Goal: Use online tool/utility: Utilize a website feature to perform a specific function

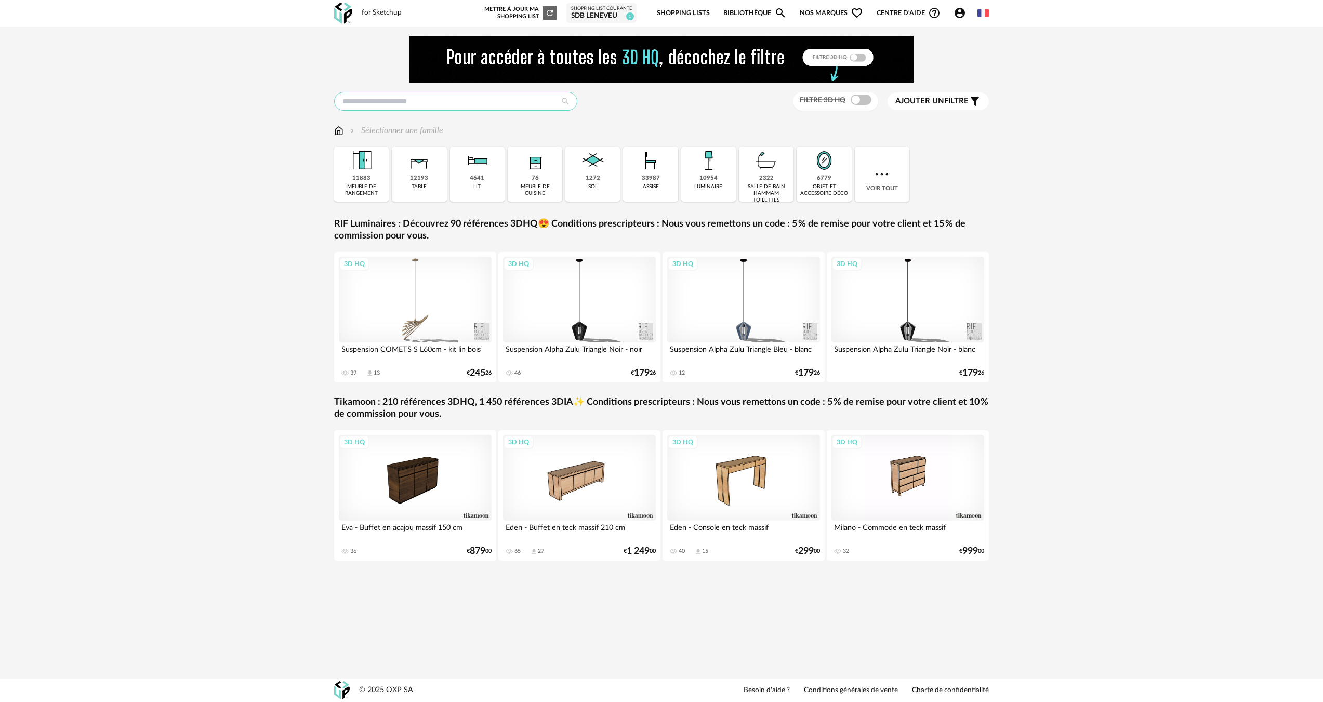
click at [409, 109] on input "text" at bounding box center [455, 101] width 243 height 19
type input "**********"
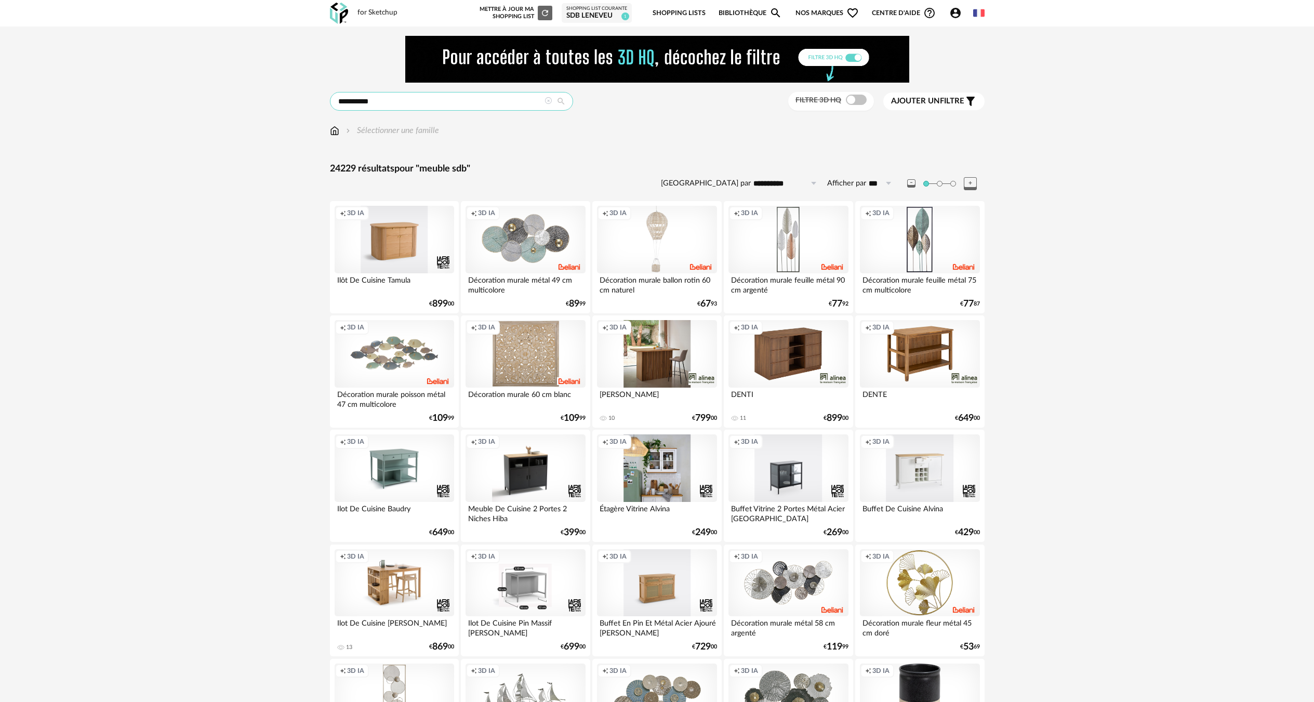
drag, startPoint x: 444, startPoint y: 103, endPoint x: 171, endPoint y: 136, distance: 274.7
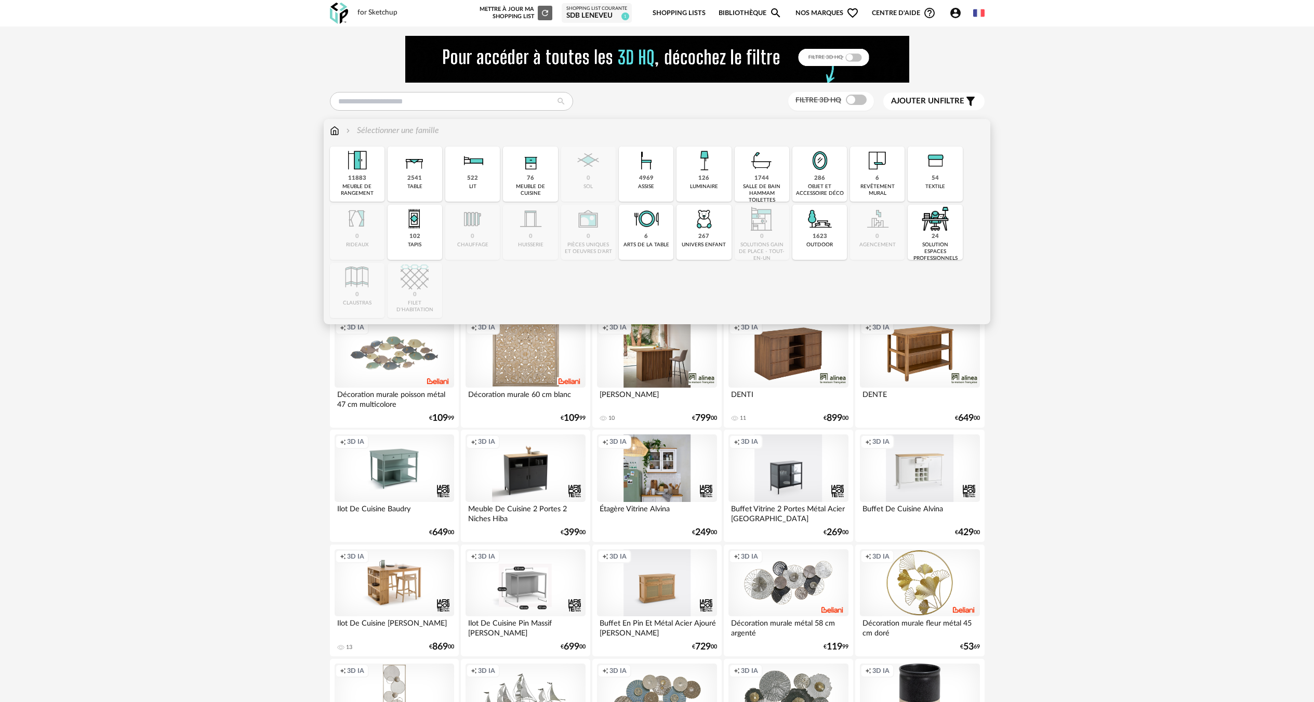
click at [335, 127] on img at bounding box center [334, 131] width 9 height 12
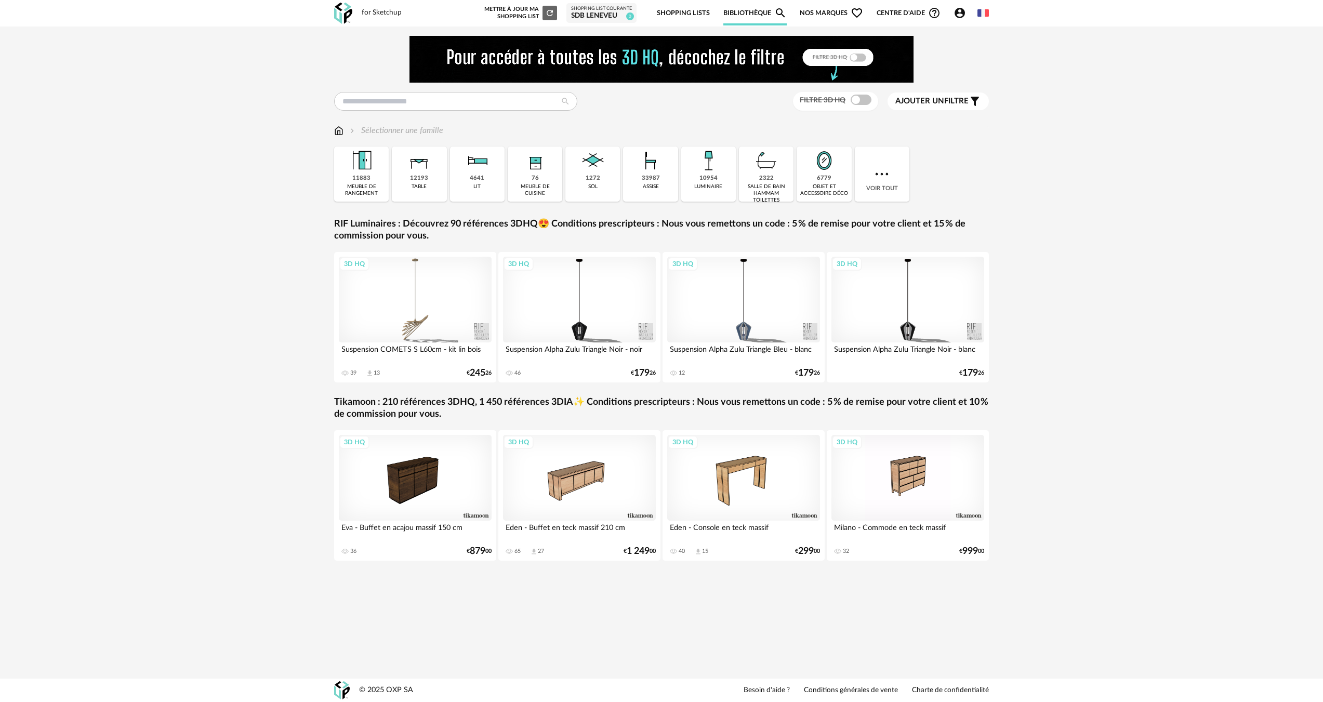
click at [778, 177] on div "2322 salle de bain hammam toilettes" at bounding box center [766, 174] width 55 height 55
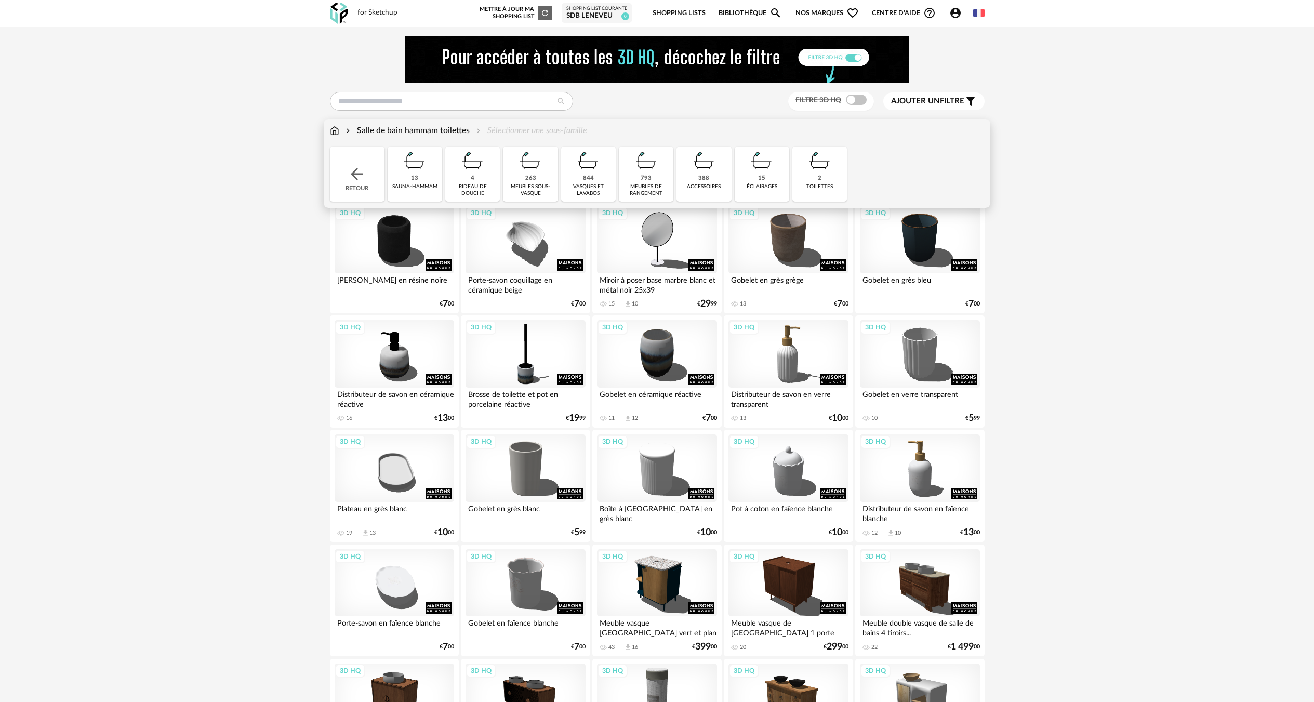
click at [524, 185] on div "meubles sous-vasque" at bounding box center [530, 190] width 48 height 14
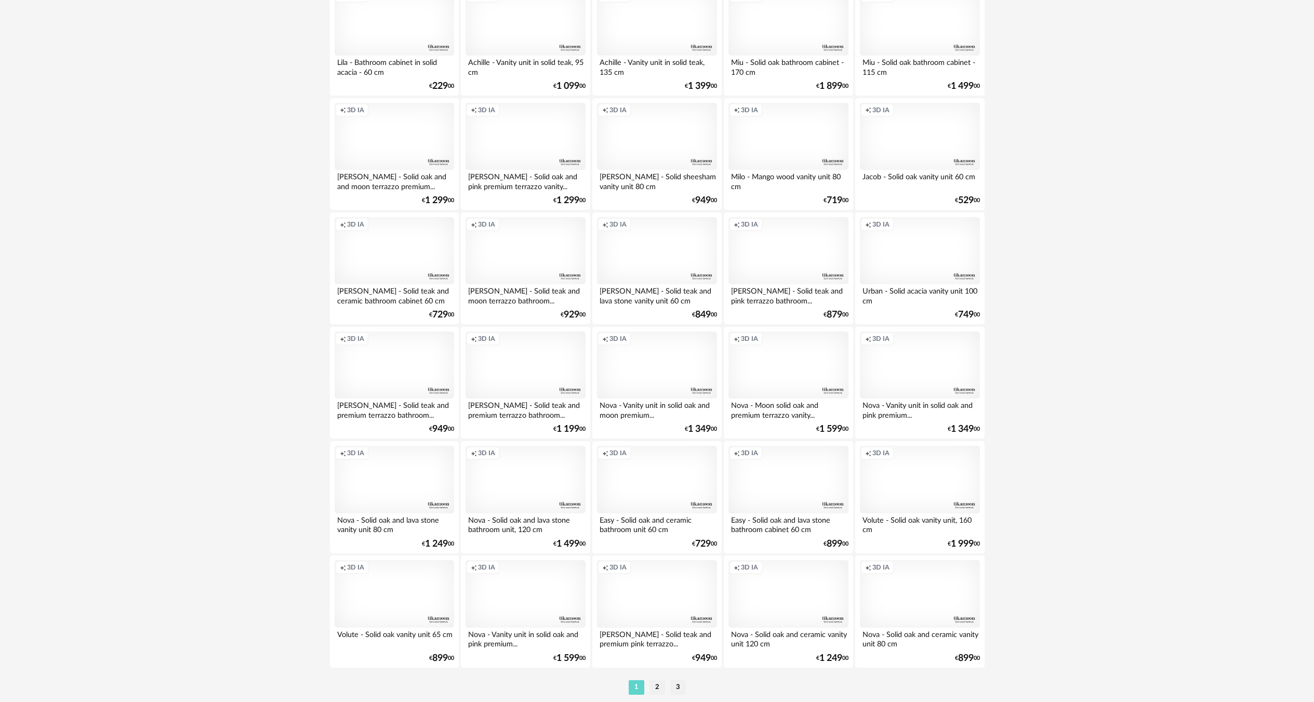
scroll to position [1855, 0]
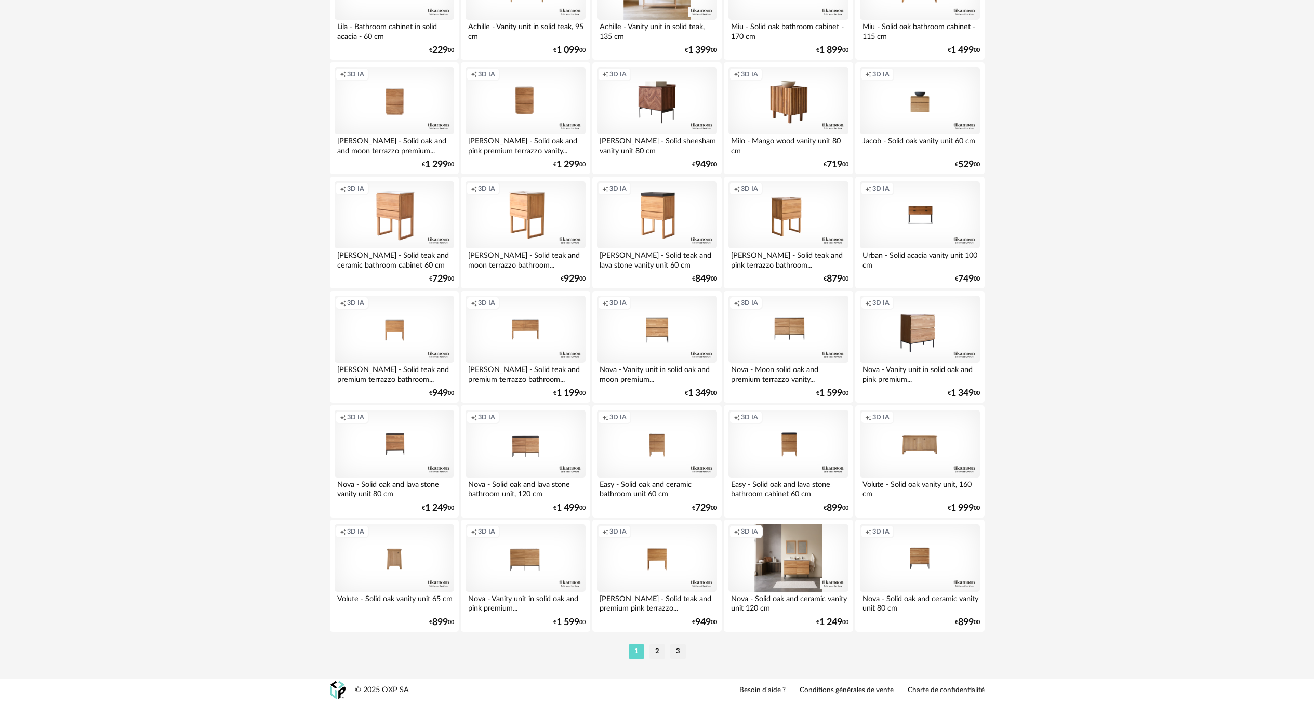
click at [811, 584] on div "Creation icon 3D IA" at bounding box center [789, 558] width 120 height 68
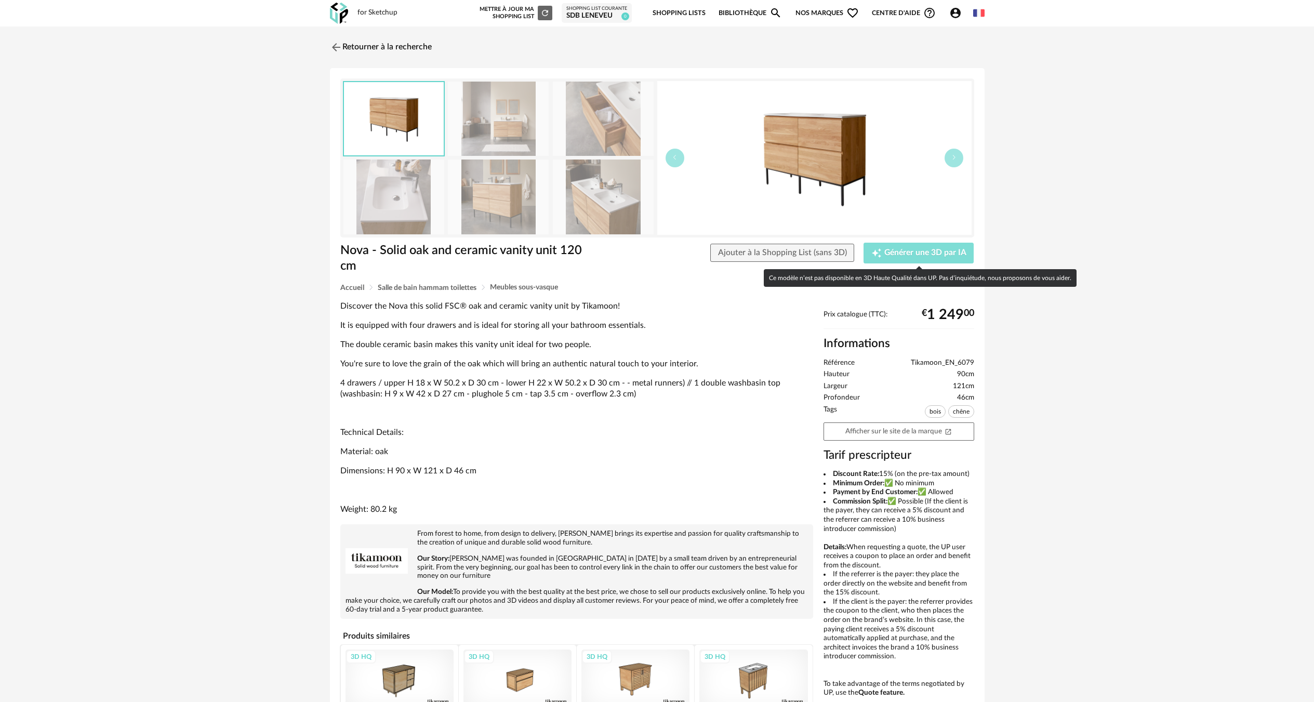
click at [884, 260] on button "Creation icon Générer une 3D par IA" at bounding box center [919, 253] width 110 height 21
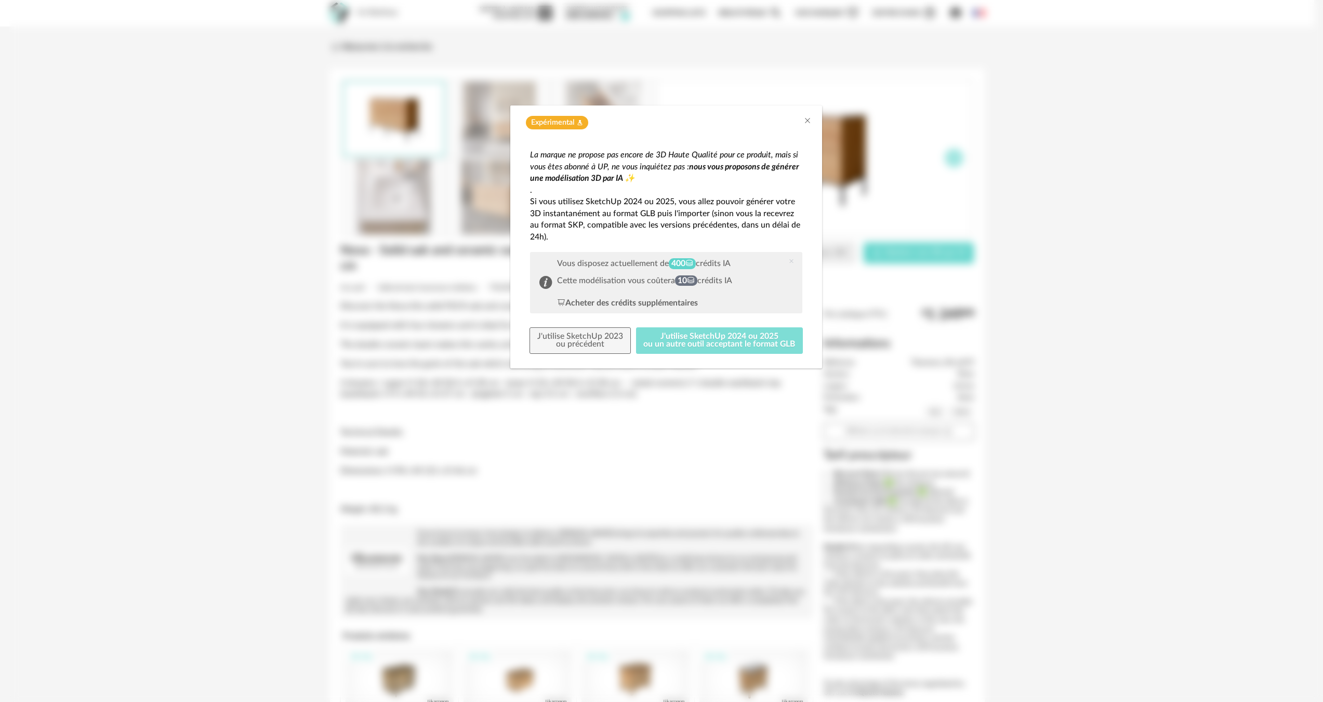
click at [681, 346] on button "J'utilise SketchUp 2024 ou 2025 ou un autre outil acceptant le format GLB" at bounding box center [719, 340] width 167 height 27
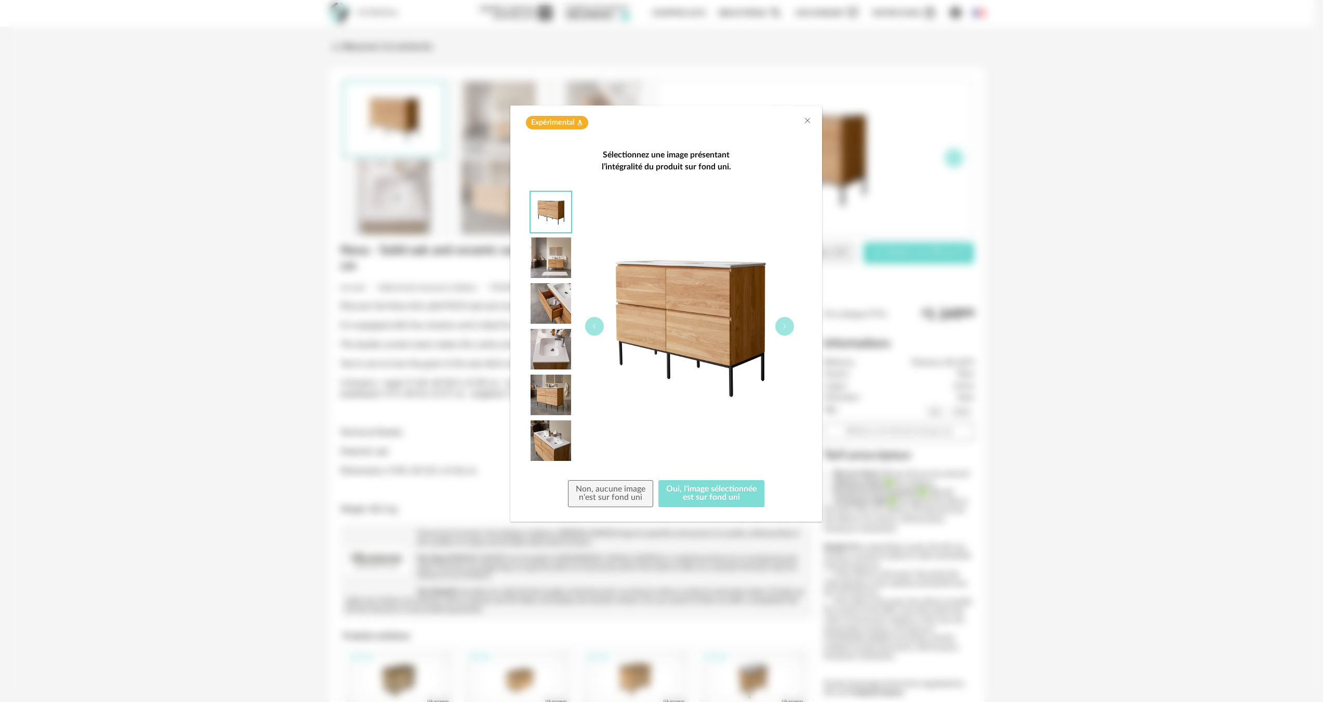
click at [685, 507] on button "Oui, l'image sélectionnée est sur fond uni" at bounding box center [711, 493] width 106 height 27
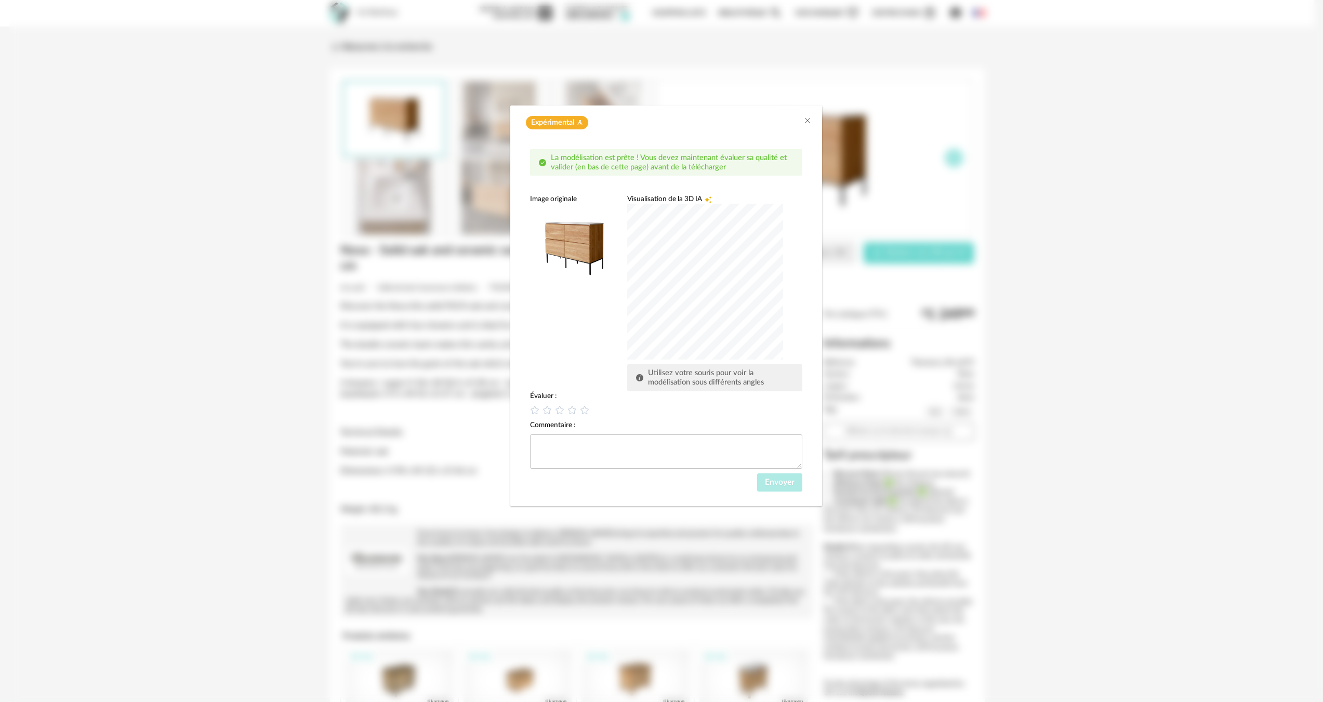
click at [730, 250] on div "dialog" at bounding box center [705, 282] width 156 height 156
click at [667, 282] on div "dialog" at bounding box center [705, 282] width 156 height 156
click at [573, 412] on icon "dialog" at bounding box center [572, 409] width 11 height 11
click at [796, 487] on button "Envoyer" at bounding box center [779, 482] width 45 height 19
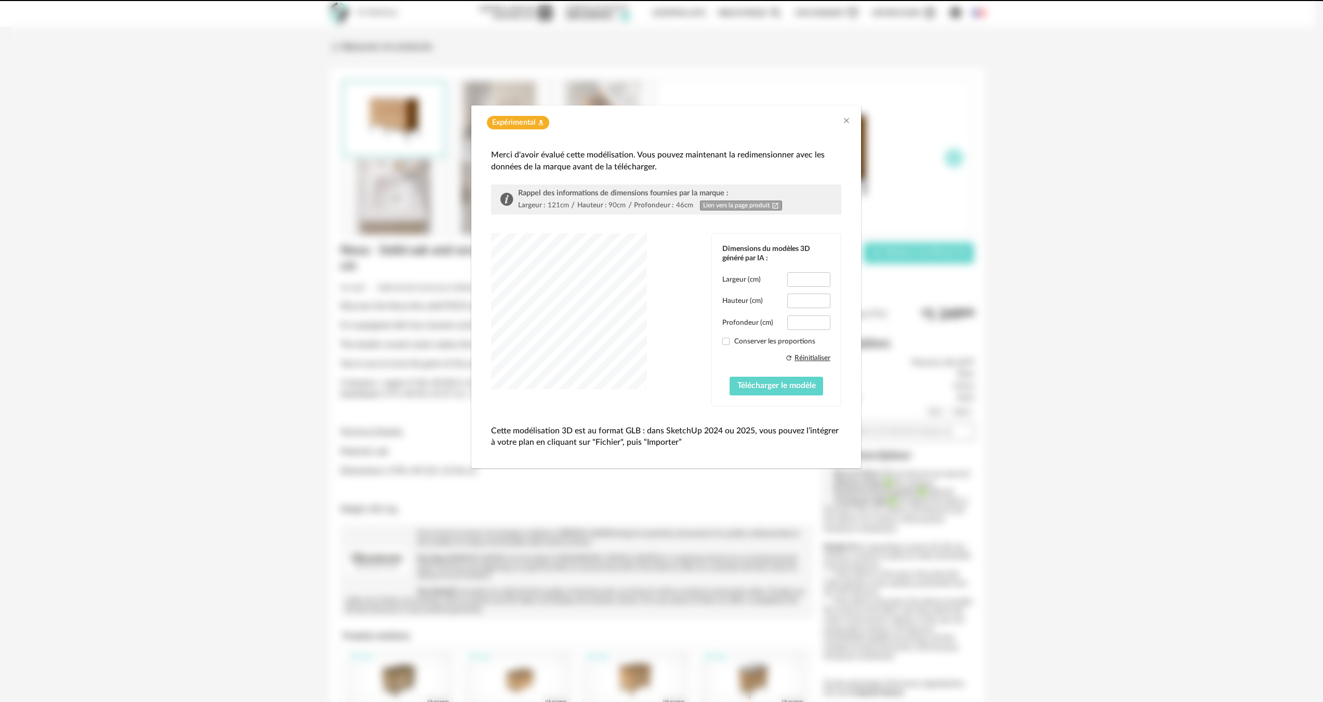
type input "*****"
type input "****"
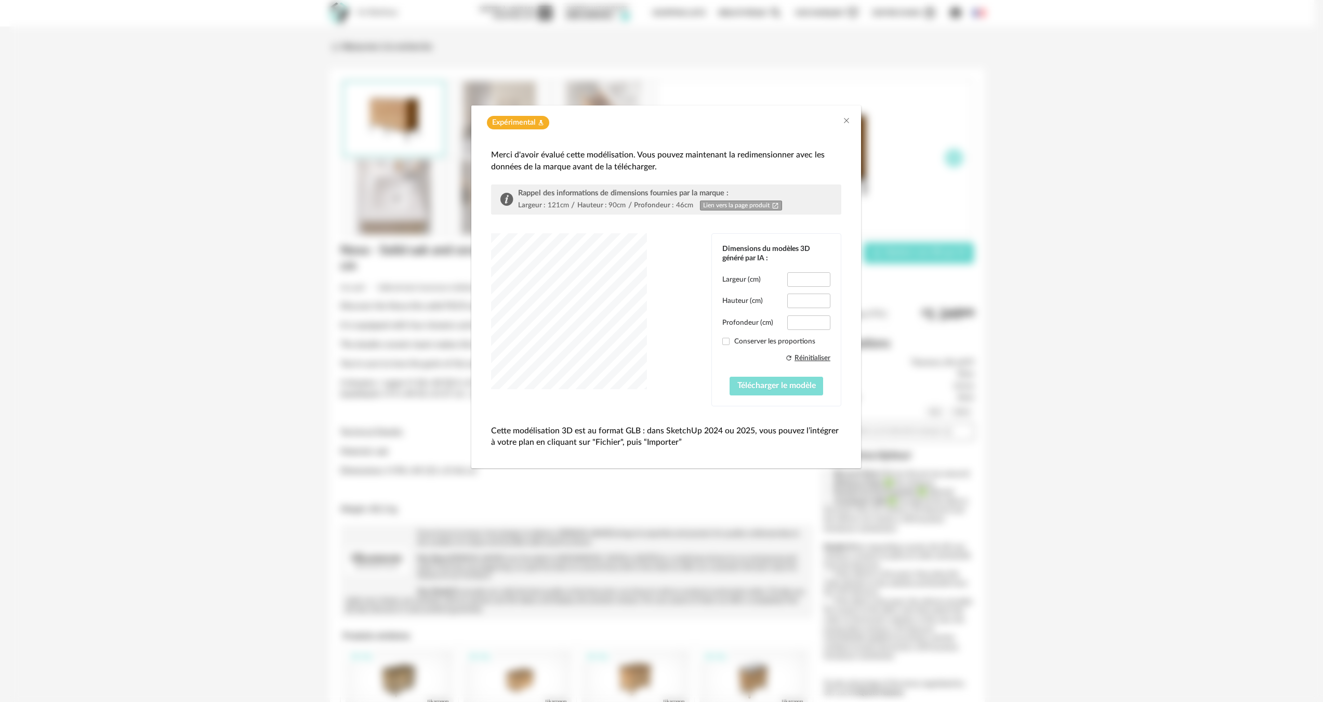
click at [779, 392] on button "Télécharger le modèle" at bounding box center [777, 386] width 94 height 19
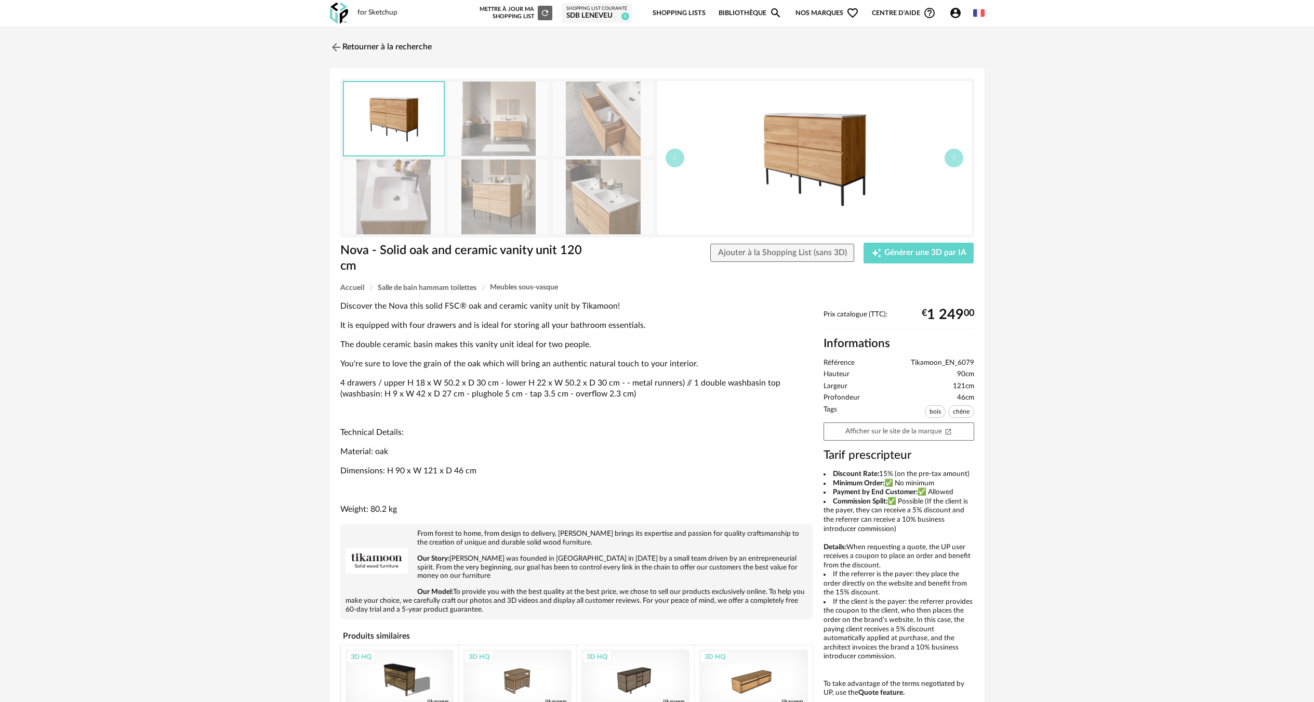
click at [772, 18] on icon "Magnify icon" at bounding box center [776, 13] width 12 height 12
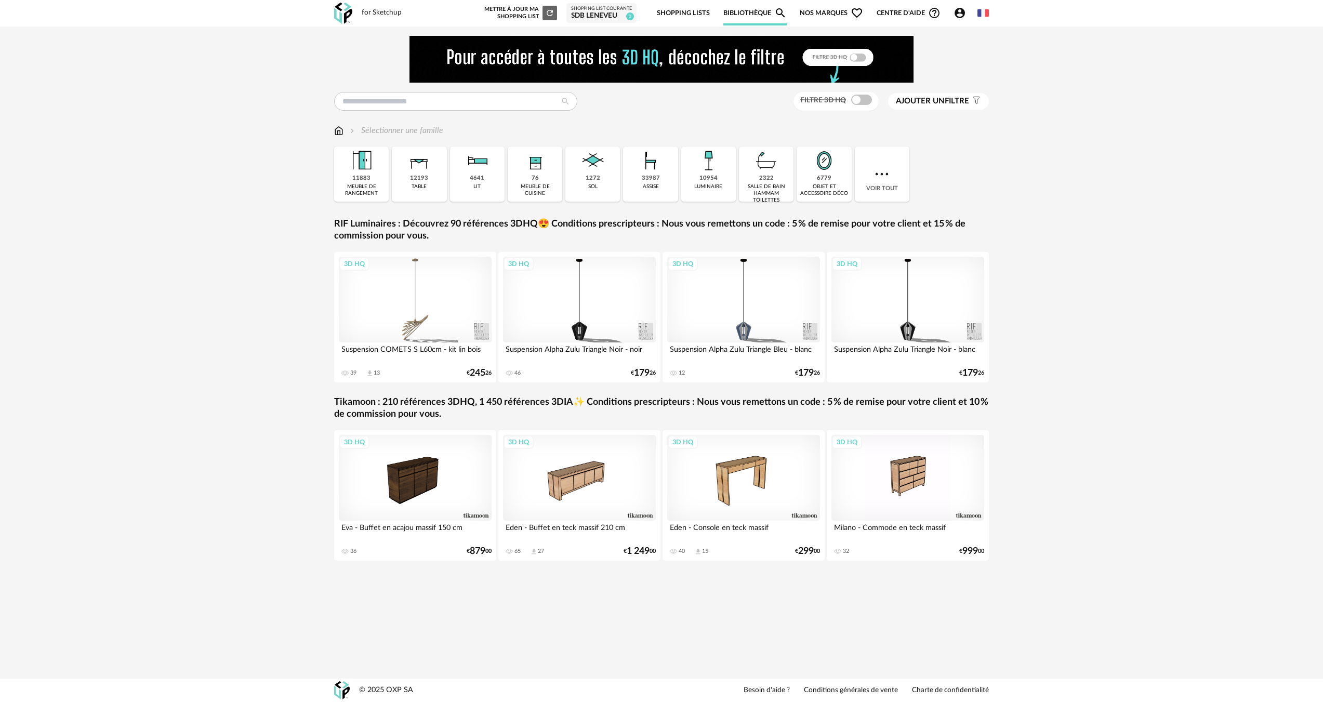
click at [952, 22] on div "Nouvelle shopping list Mettre à jour ma Shopping List Refresh icon Shopping Lis…" at bounding box center [733, 13] width 511 height 24
click at [961, 13] on icon "Account Circle icon" at bounding box center [960, 13] width 10 height 10
click at [934, 96] on link "Ma bibliothèque perso" at bounding box center [915, 90] width 105 height 19
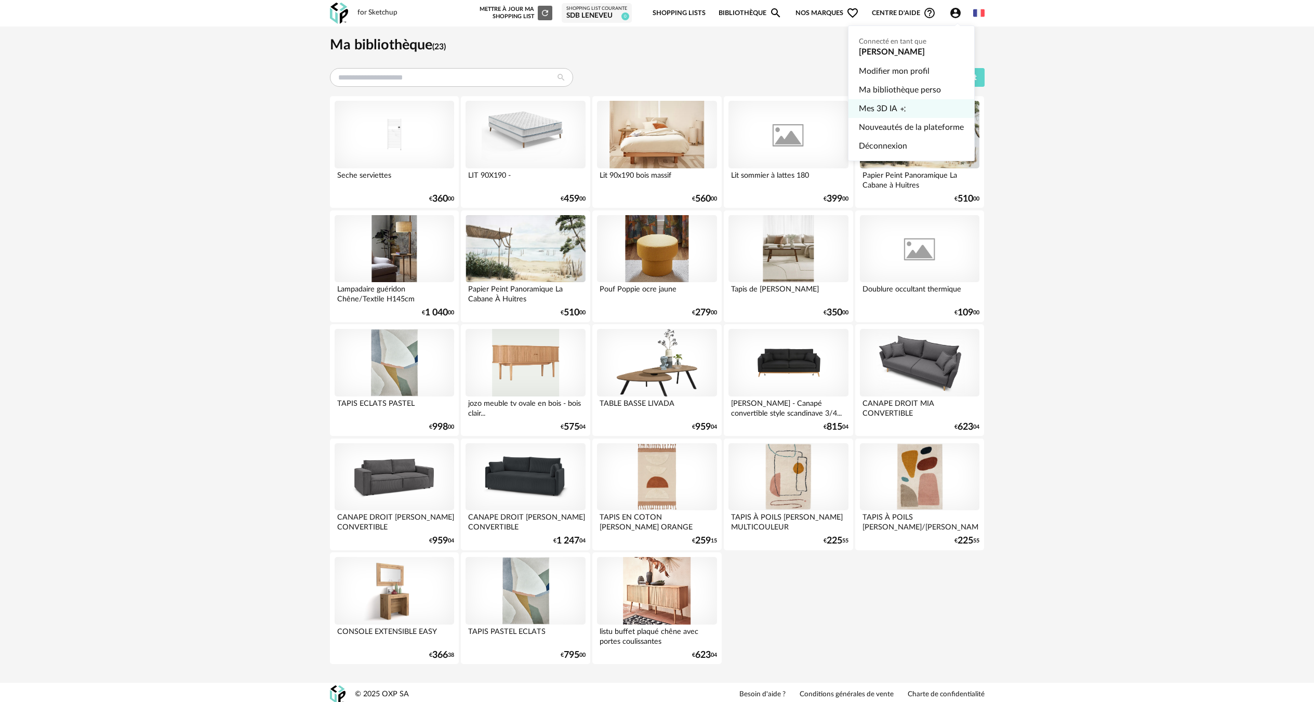
click at [919, 111] on link "Mes 3D IA Creation icon" at bounding box center [911, 108] width 105 height 19
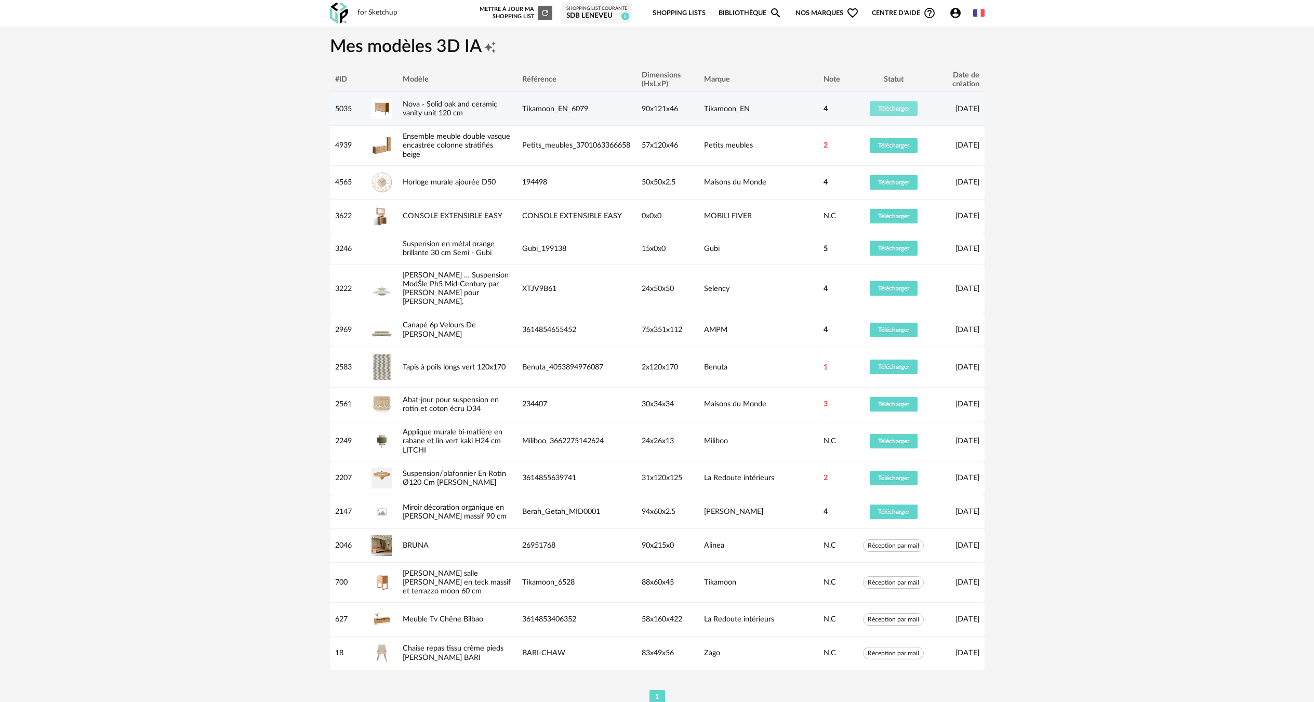
click at [914, 108] on button "Télécharger" at bounding box center [894, 108] width 48 height 15
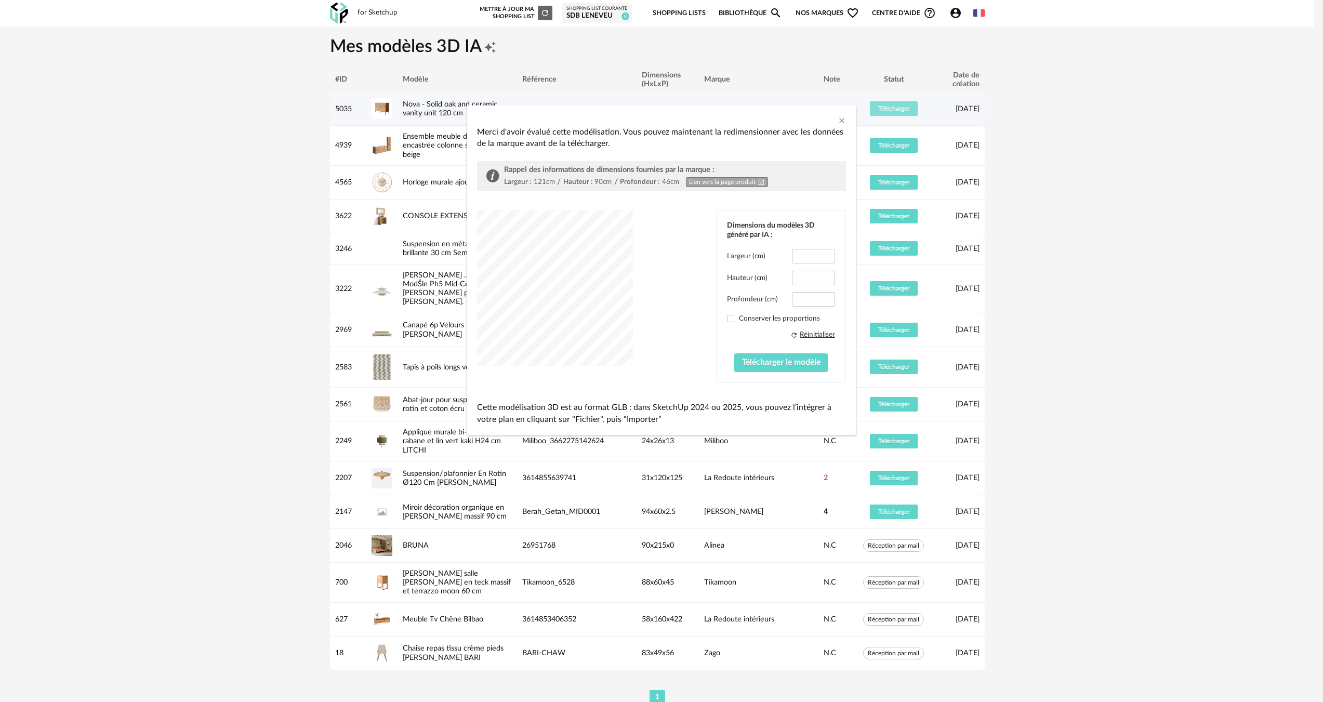
type input "*****"
type input "****"
click at [756, 363] on span "Télécharger le modèle" at bounding box center [781, 362] width 78 height 8
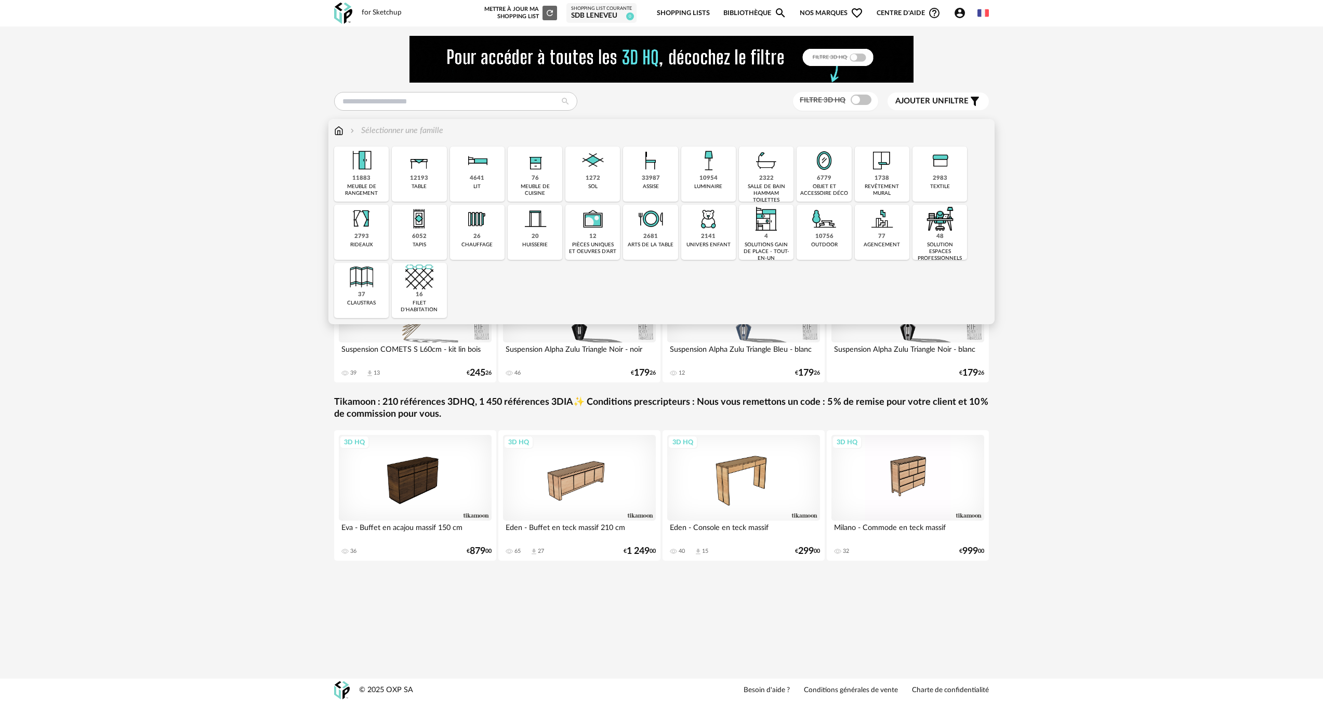
click at [814, 188] on div "objet et accessoire déco" at bounding box center [824, 190] width 48 height 14
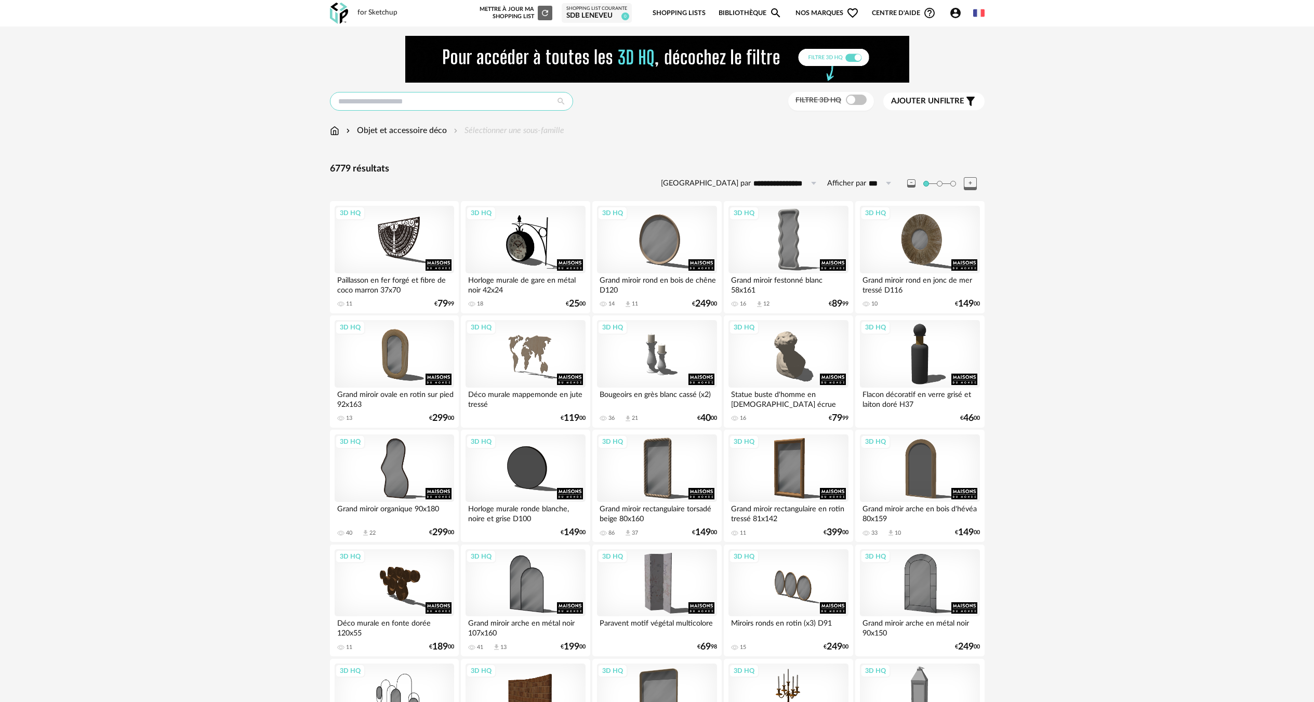
click at [434, 104] on input "text" at bounding box center [451, 101] width 243 height 19
type input "******"
type input "**********"
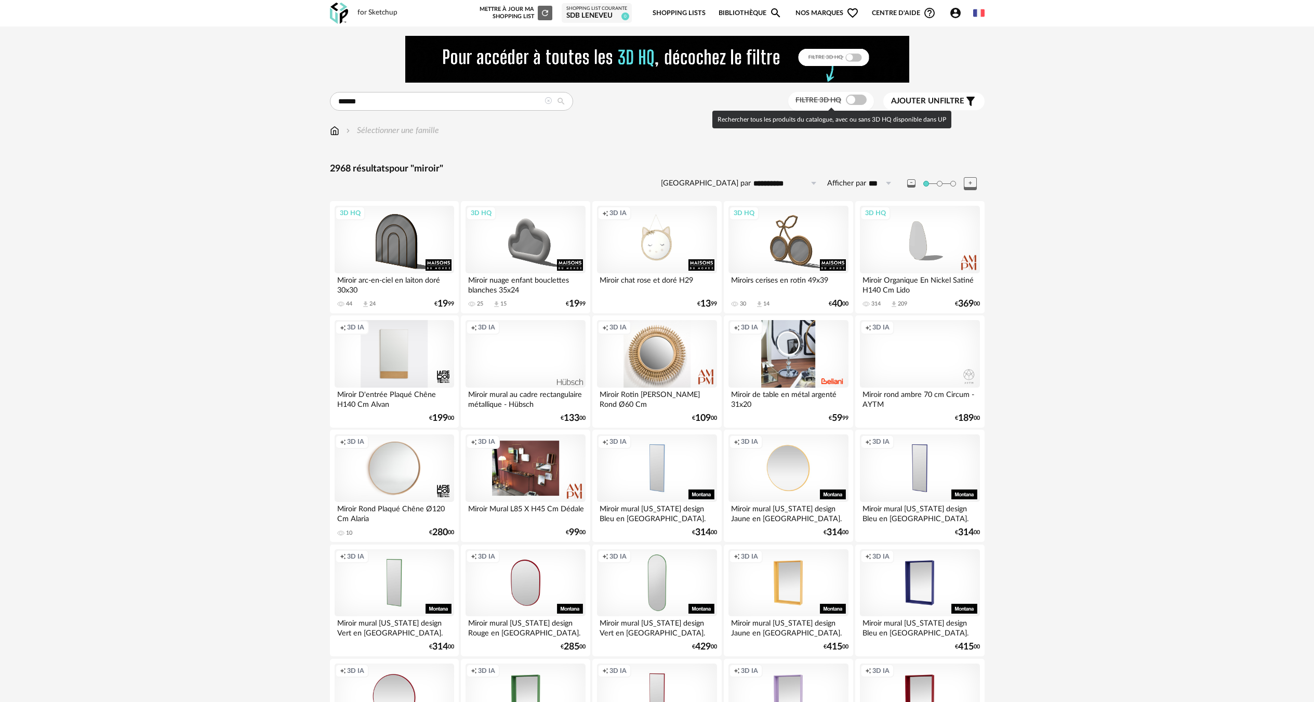
click at [855, 99] on span at bounding box center [856, 100] width 21 height 10
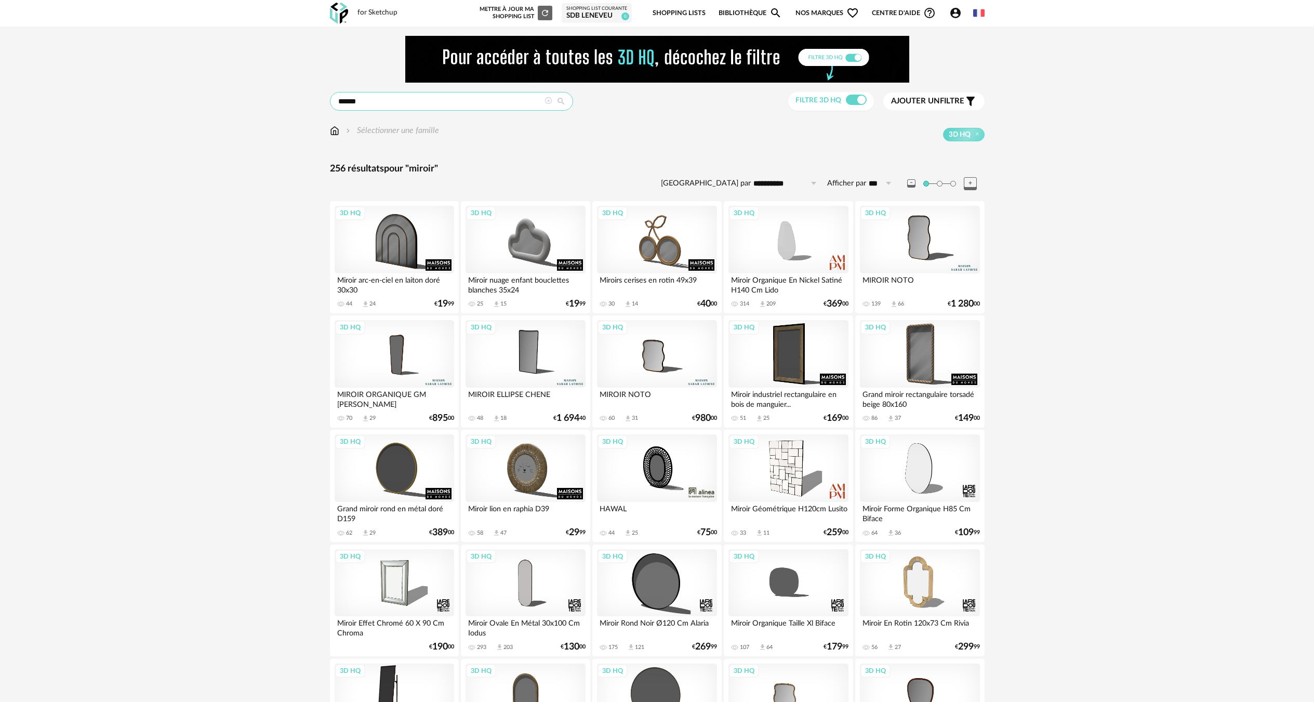
click at [361, 98] on input "******" at bounding box center [451, 101] width 243 height 19
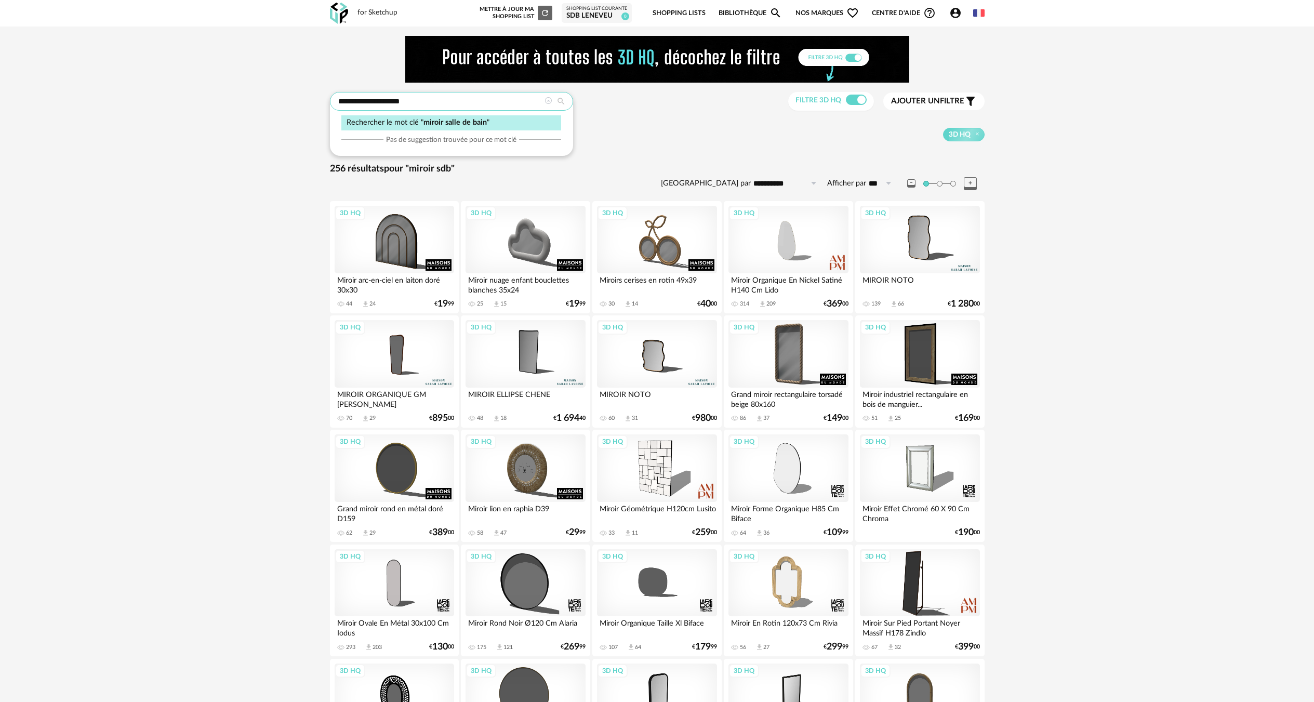
type input "**********"
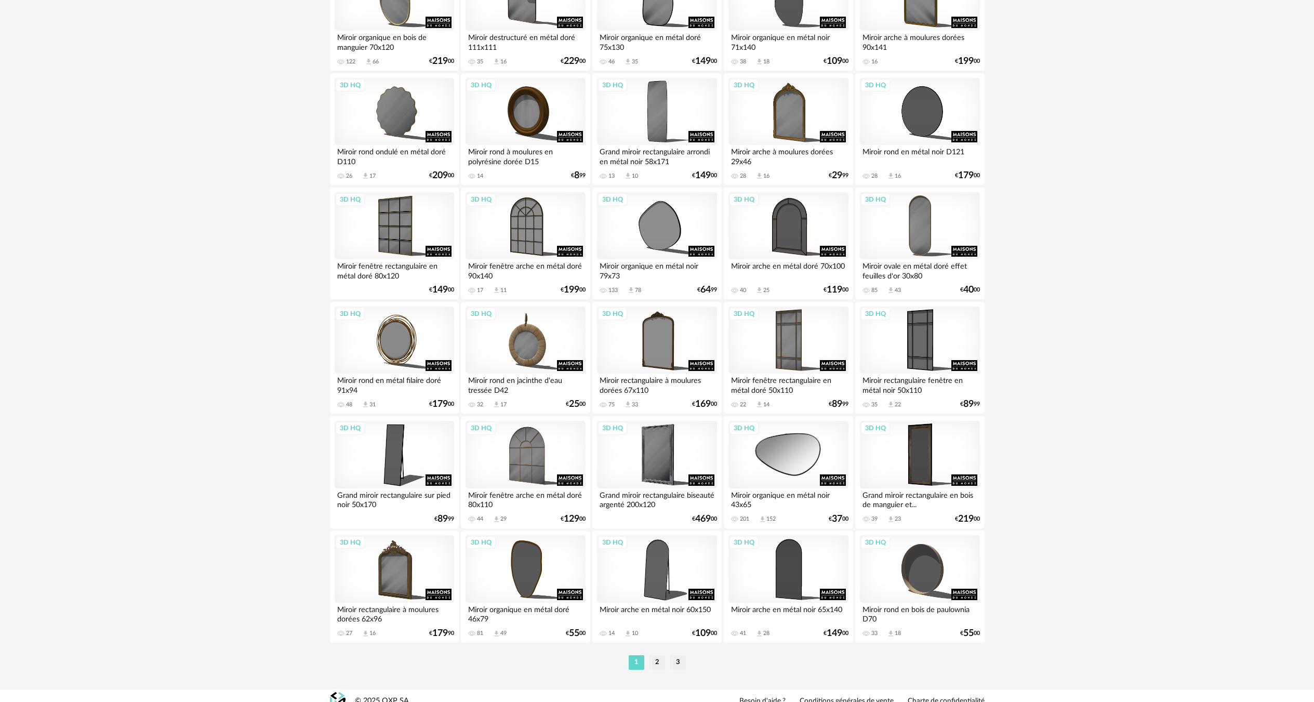
scroll to position [1855, 0]
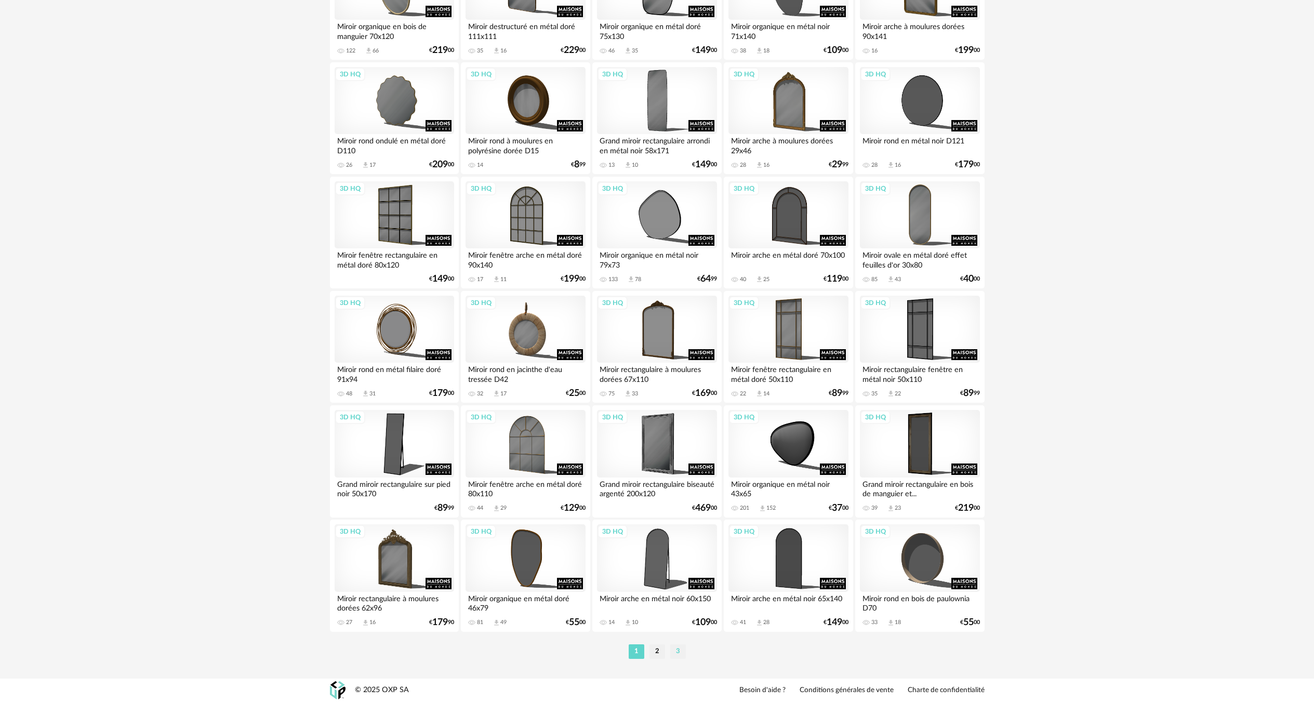
click at [675, 646] on li "3" at bounding box center [678, 651] width 16 height 15
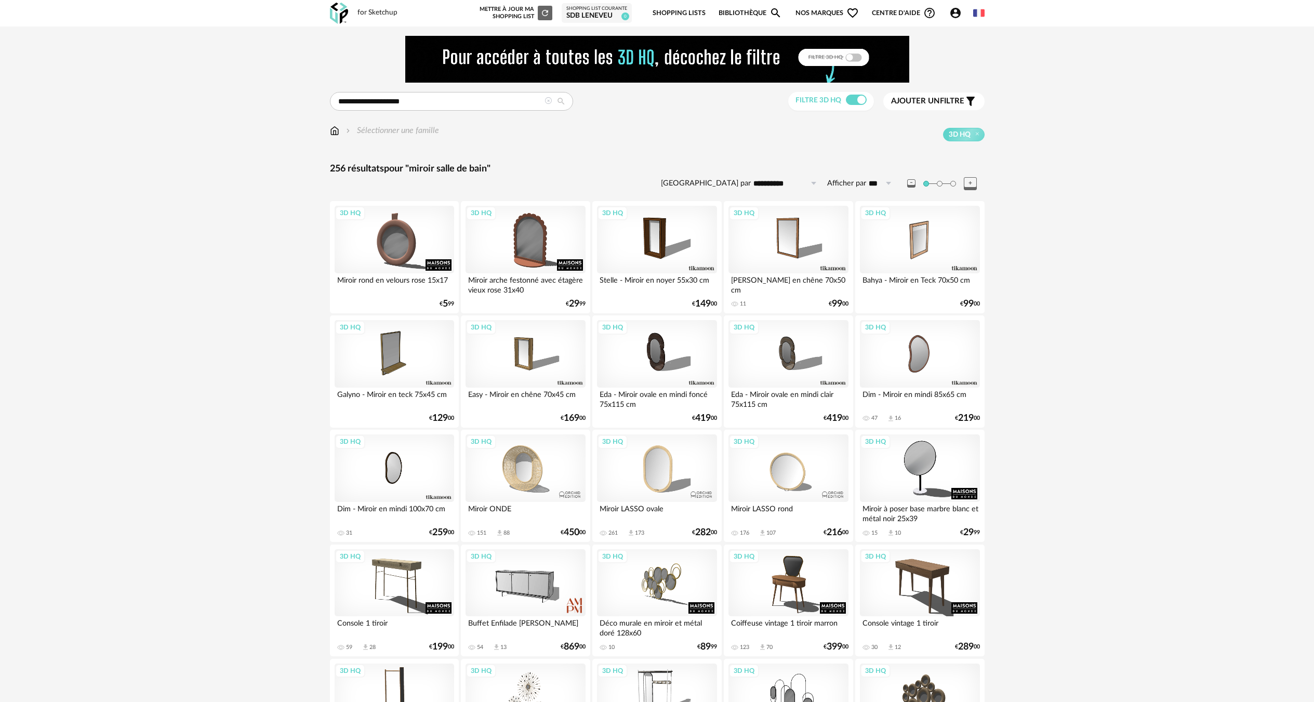
click at [780, 500] on div "3D HQ" at bounding box center [789, 468] width 120 height 68
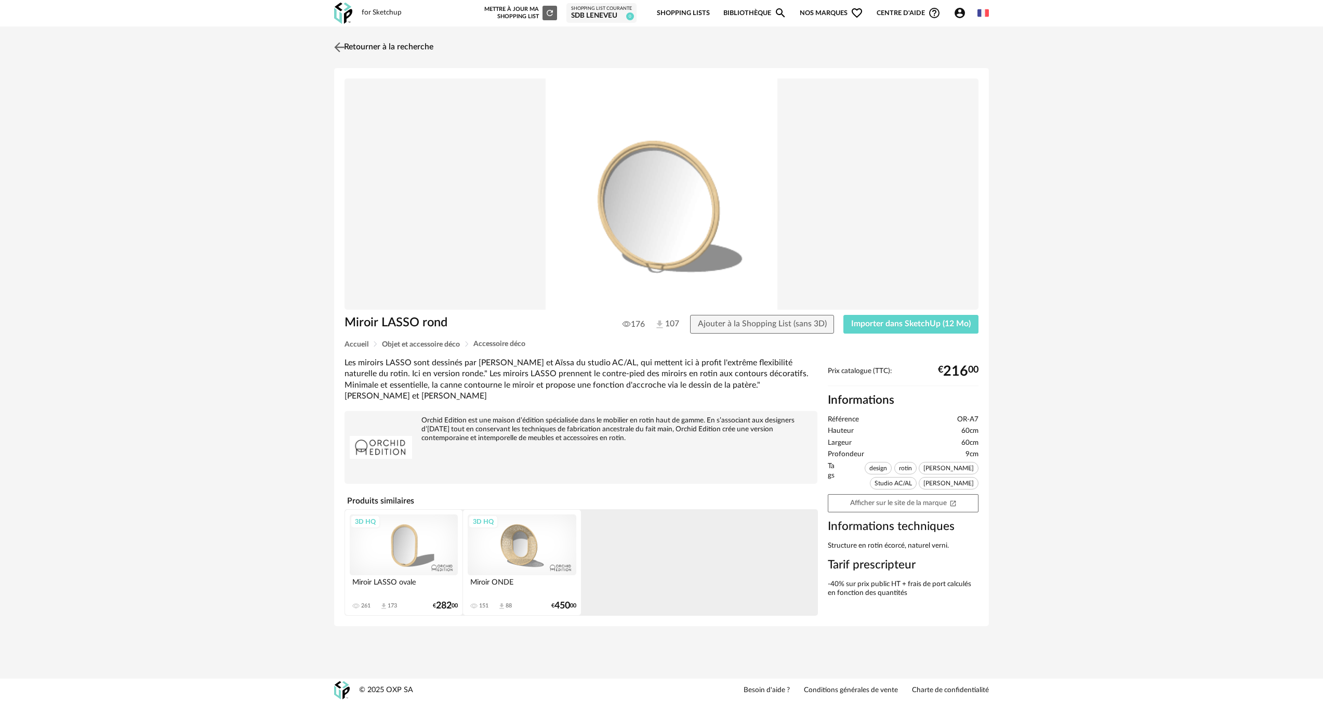
click at [366, 51] on link "Retourner à la recherche" at bounding box center [383, 47] width 102 height 23
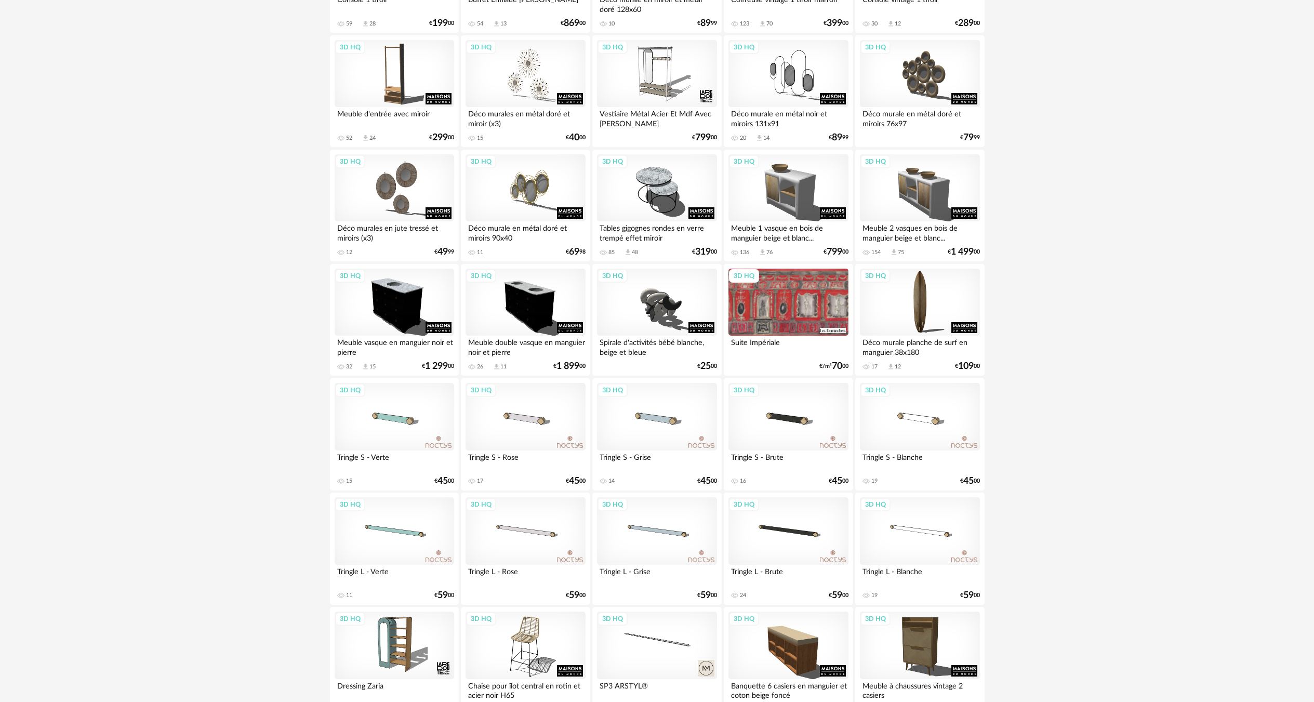
scroll to position [1035, 0]
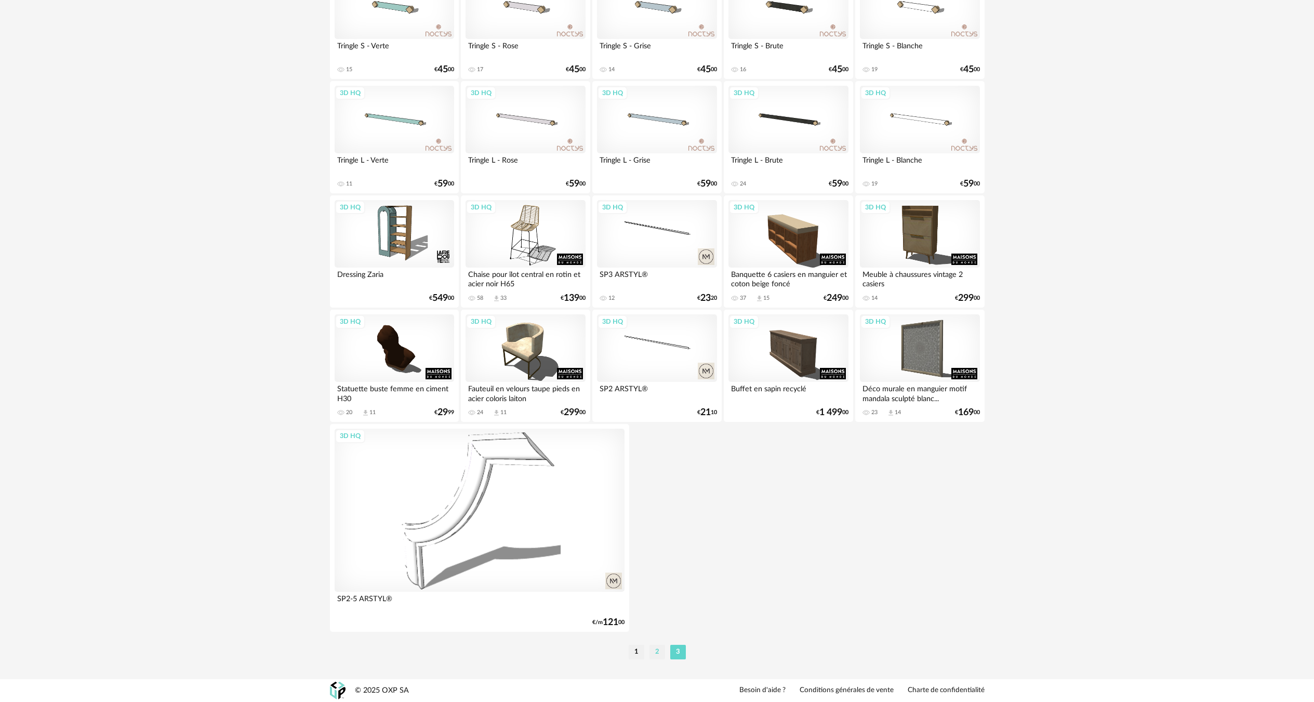
click at [652, 655] on li "2" at bounding box center [658, 652] width 16 height 15
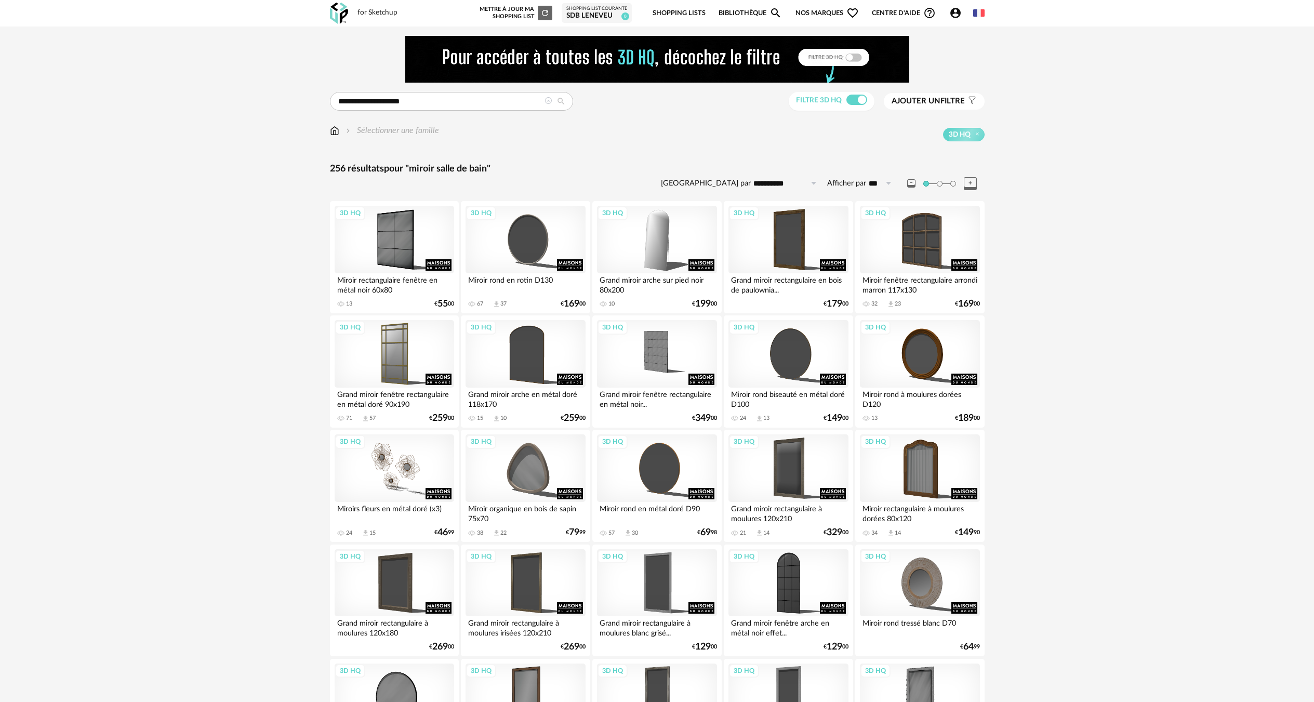
click at [334, 128] on img at bounding box center [334, 131] width 9 height 12
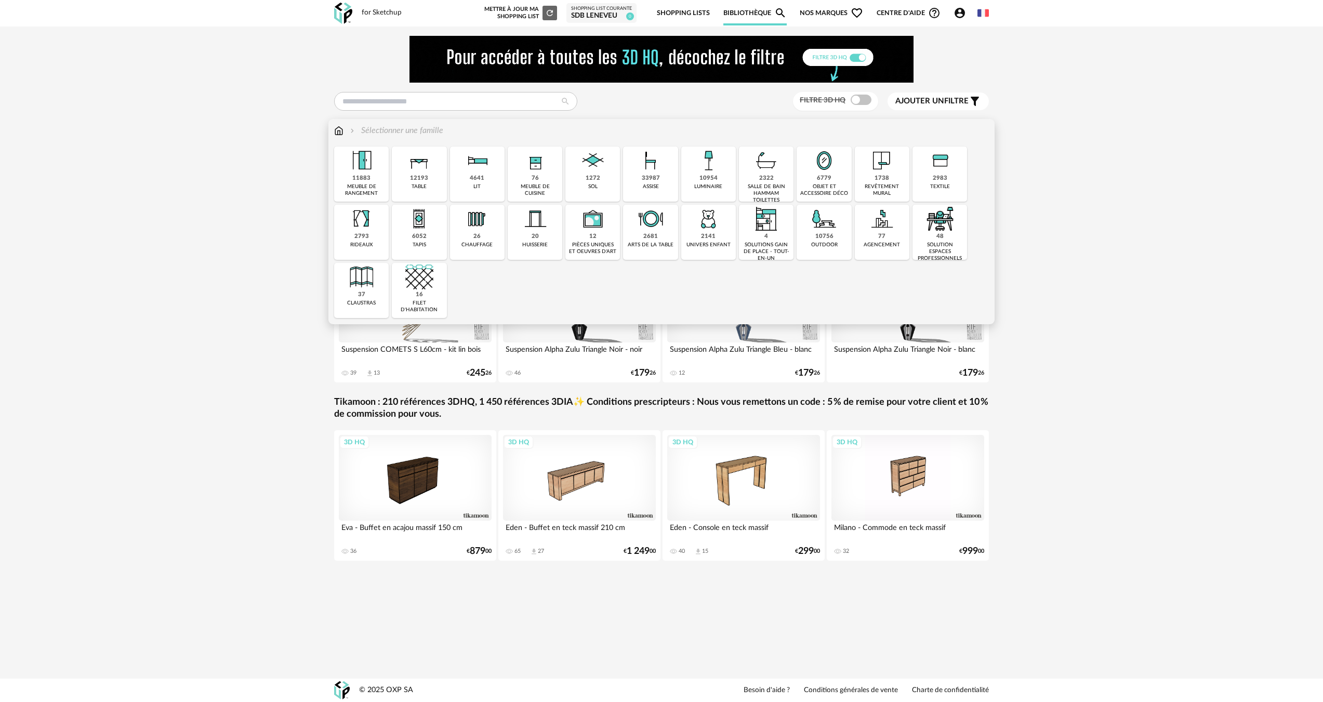
click at [350, 181] on div "11883 meuble de rangement" at bounding box center [361, 174] width 55 height 55
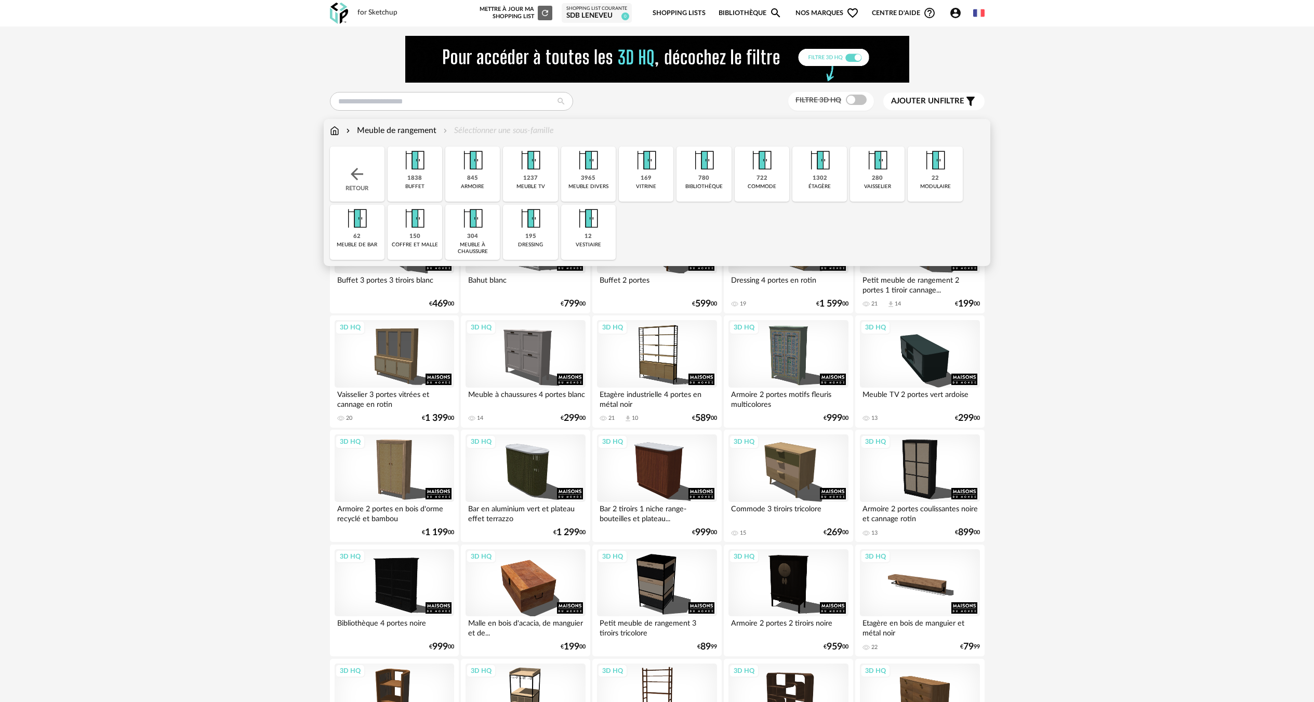
click at [482, 180] on div "845 armoire" at bounding box center [472, 174] width 55 height 55
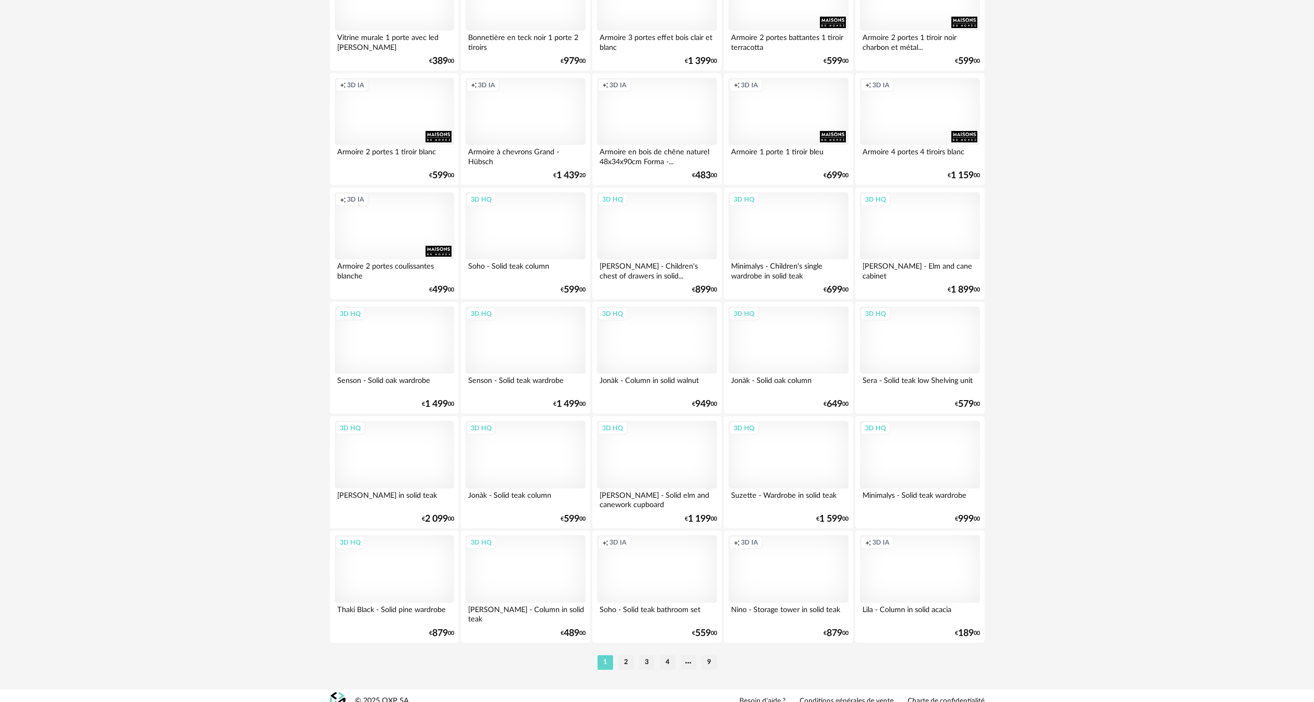
scroll to position [1855, 0]
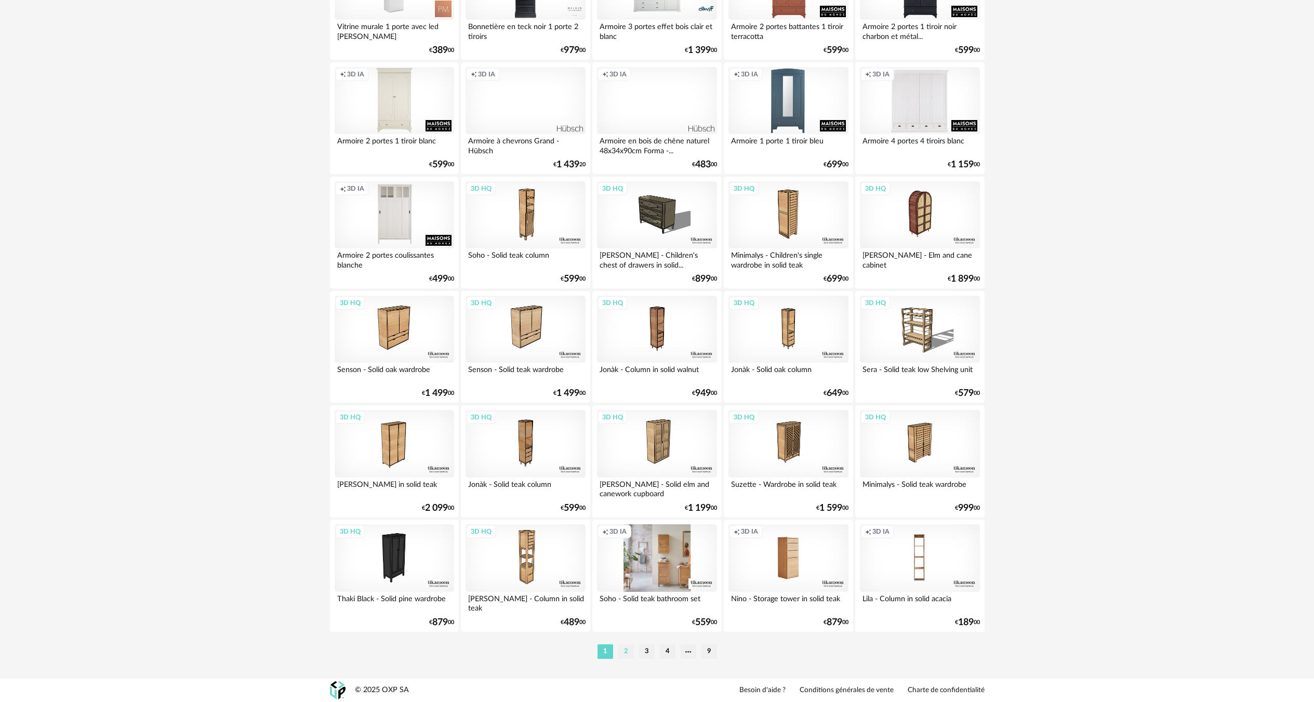
click at [619, 647] on li "2" at bounding box center [626, 651] width 16 height 15
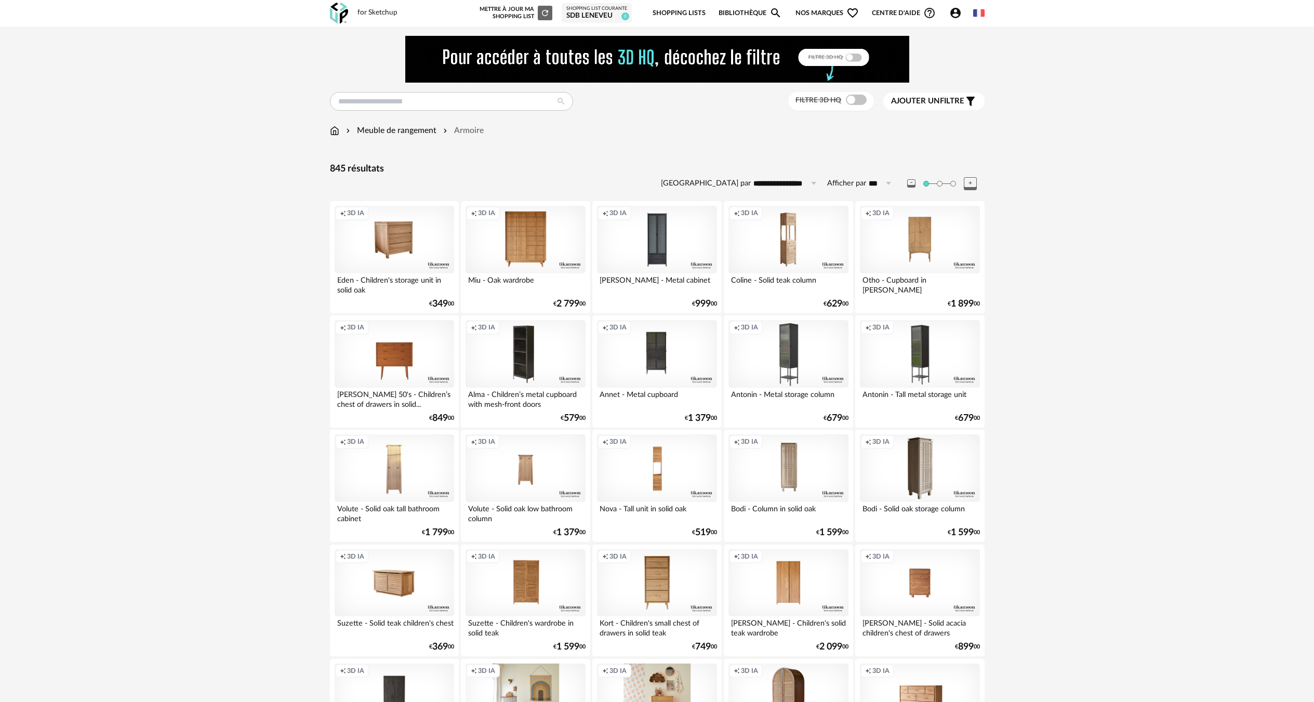
click at [880, 187] on input "***" at bounding box center [881, 183] width 31 height 17
click at [886, 283] on span "500" at bounding box center [885, 280] width 16 height 9
type input "***"
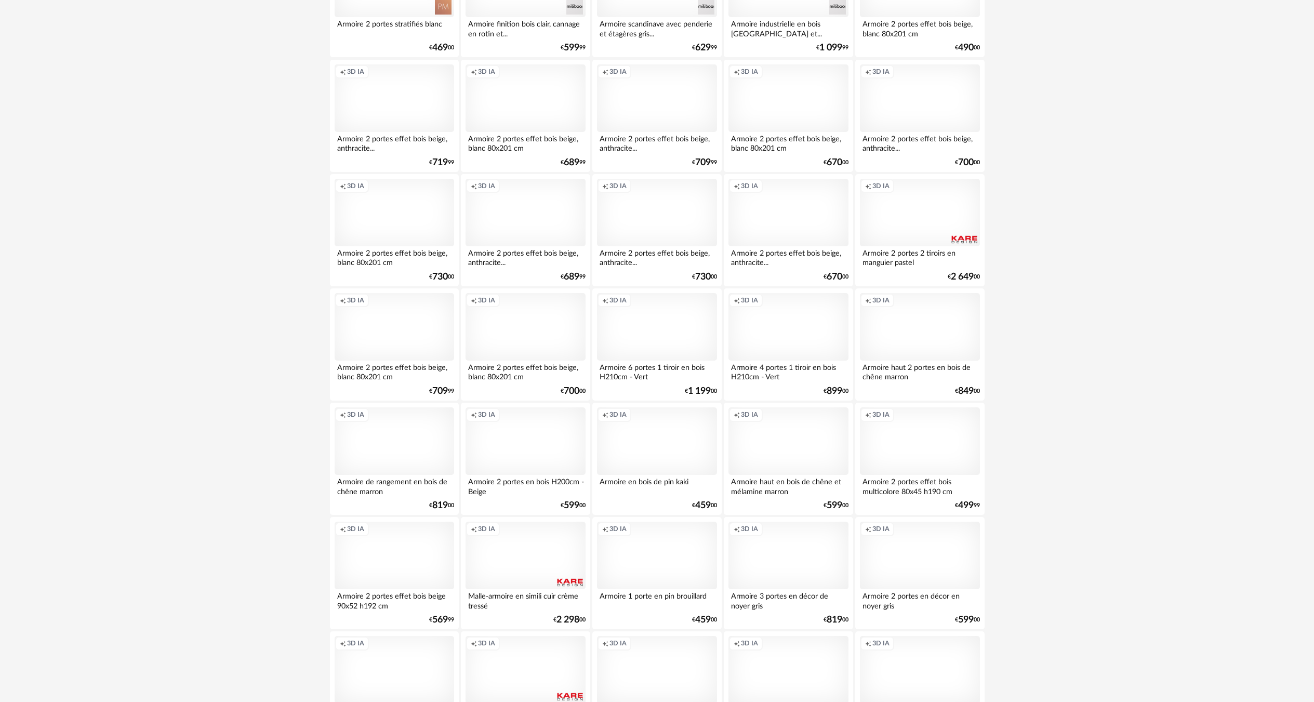
scroll to position [8262, 0]
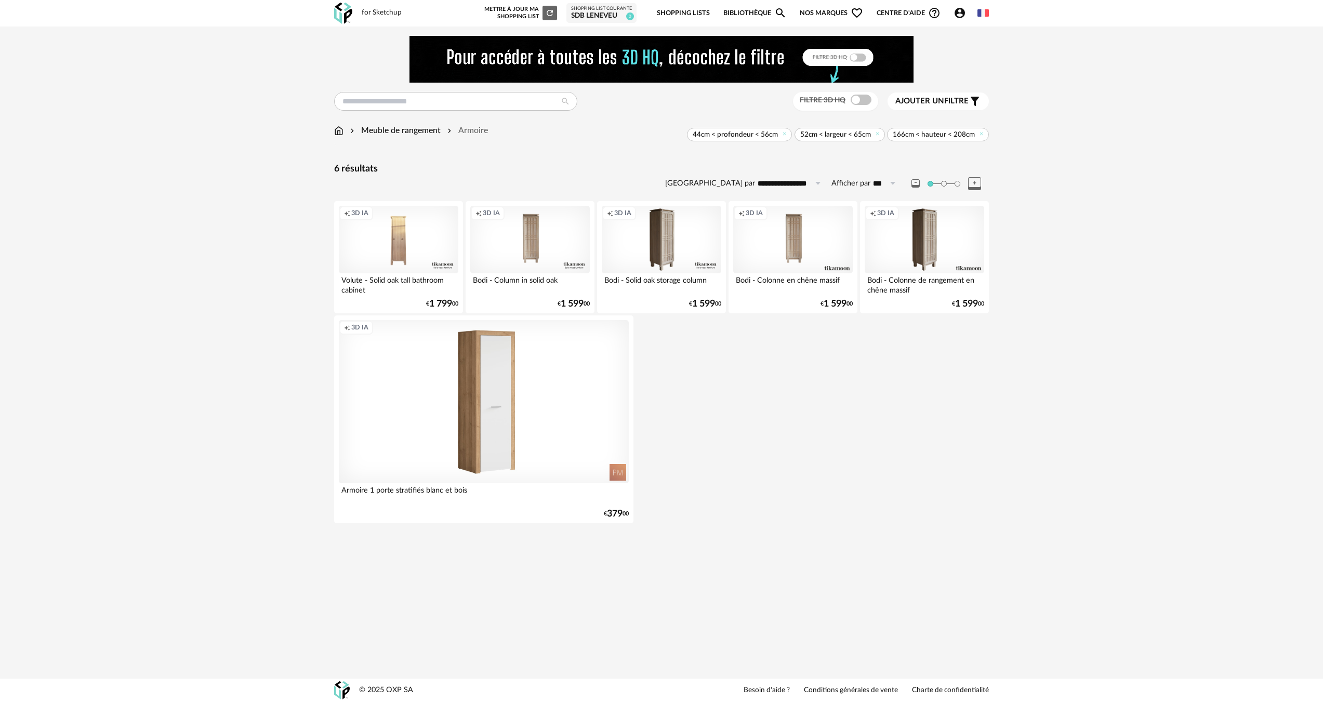
click at [838, 137] on span "52cm < largeur < 65cm" at bounding box center [835, 134] width 71 height 9
click at [814, 139] on span "52cm < largeur < 65cm" at bounding box center [840, 135] width 90 height 14
click at [752, 128] on span "44cm < profondeur < 56cm" at bounding box center [739, 135] width 105 height 14
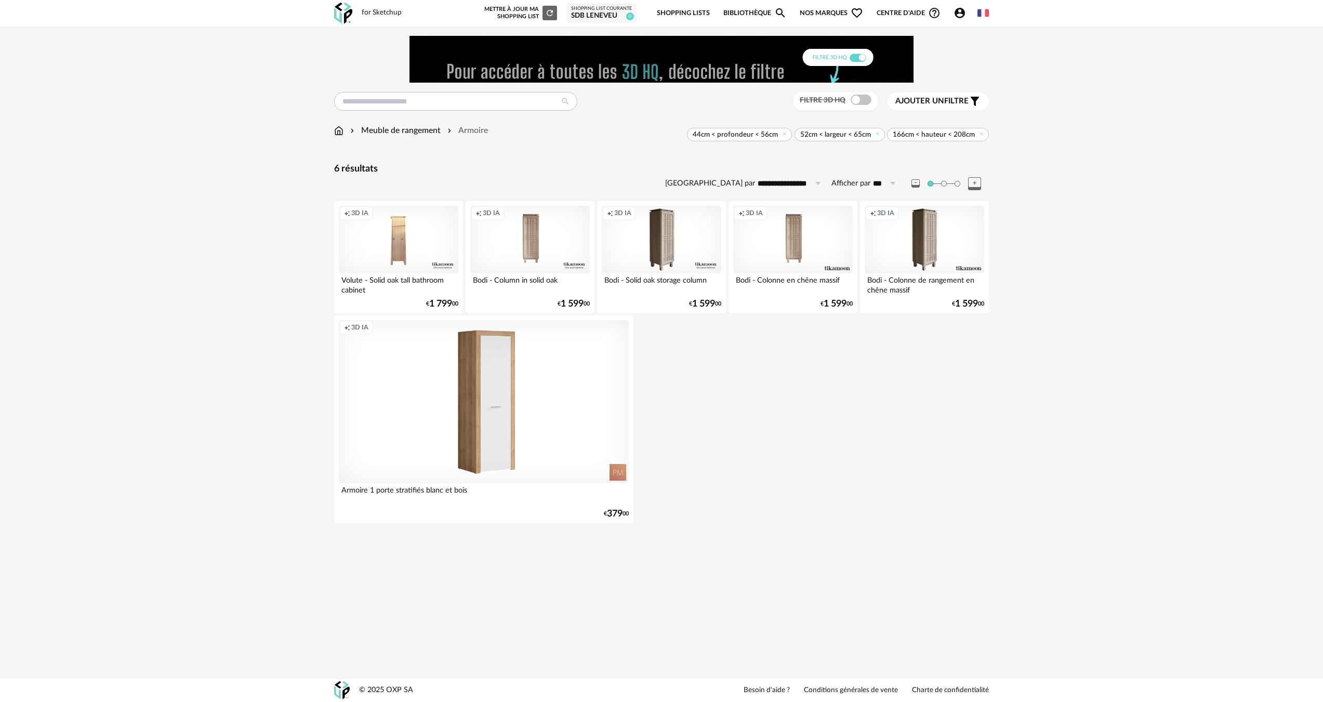
click at [908, 102] on span "Ajouter un" at bounding box center [919, 101] width 49 height 8
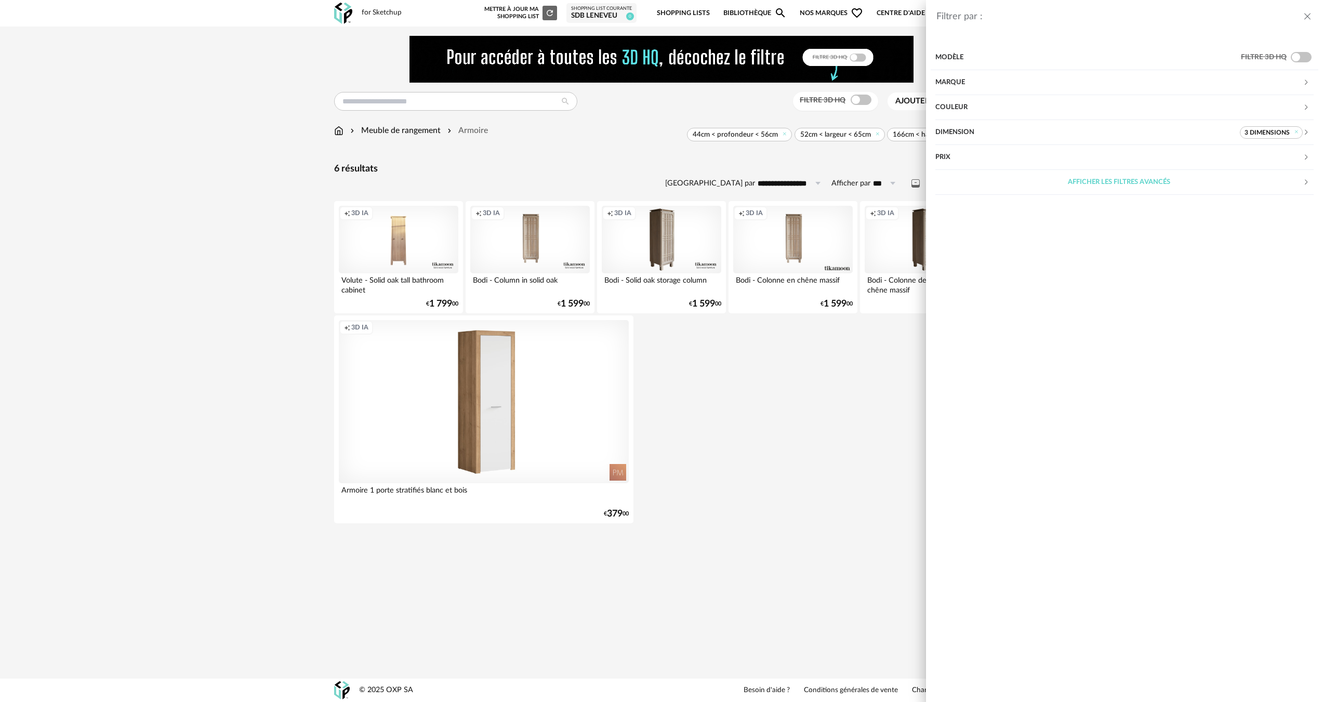
click at [1020, 141] on div "Dimension" at bounding box center [1087, 132] width 305 height 25
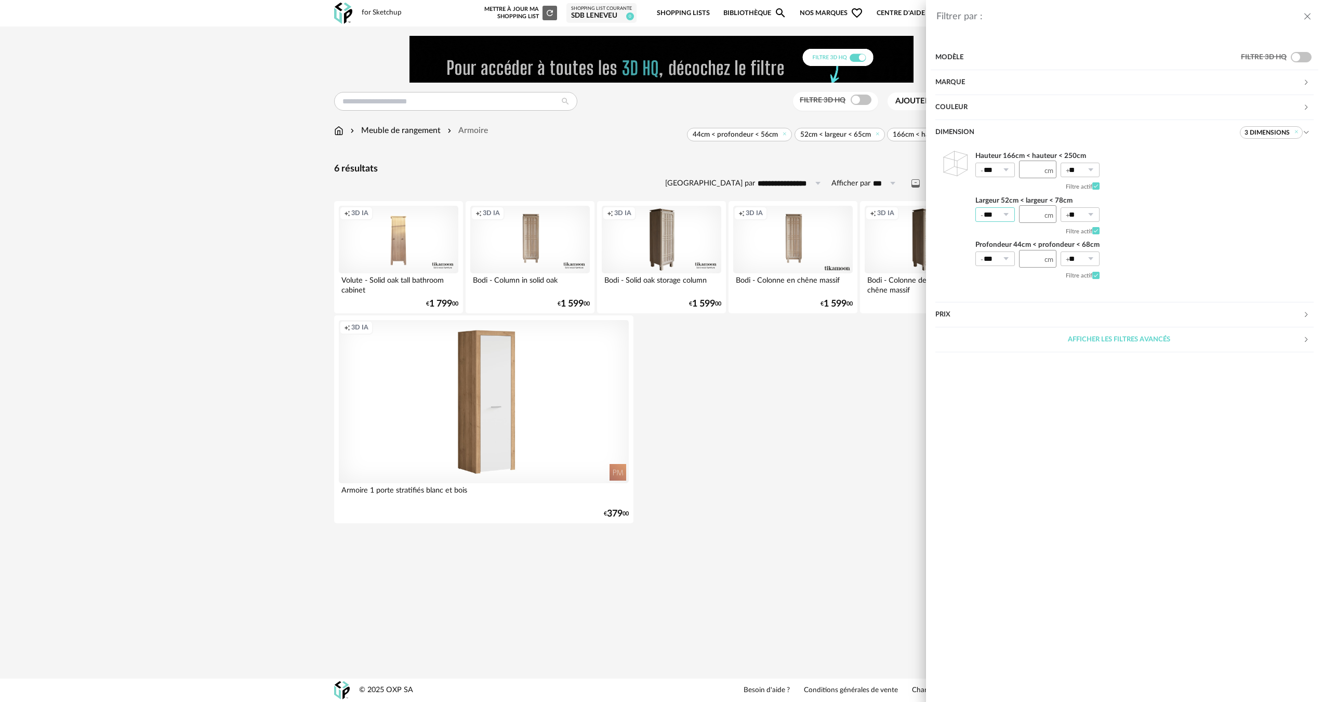
click at [1012, 216] on input "***" at bounding box center [994, 214] width 39 height 15
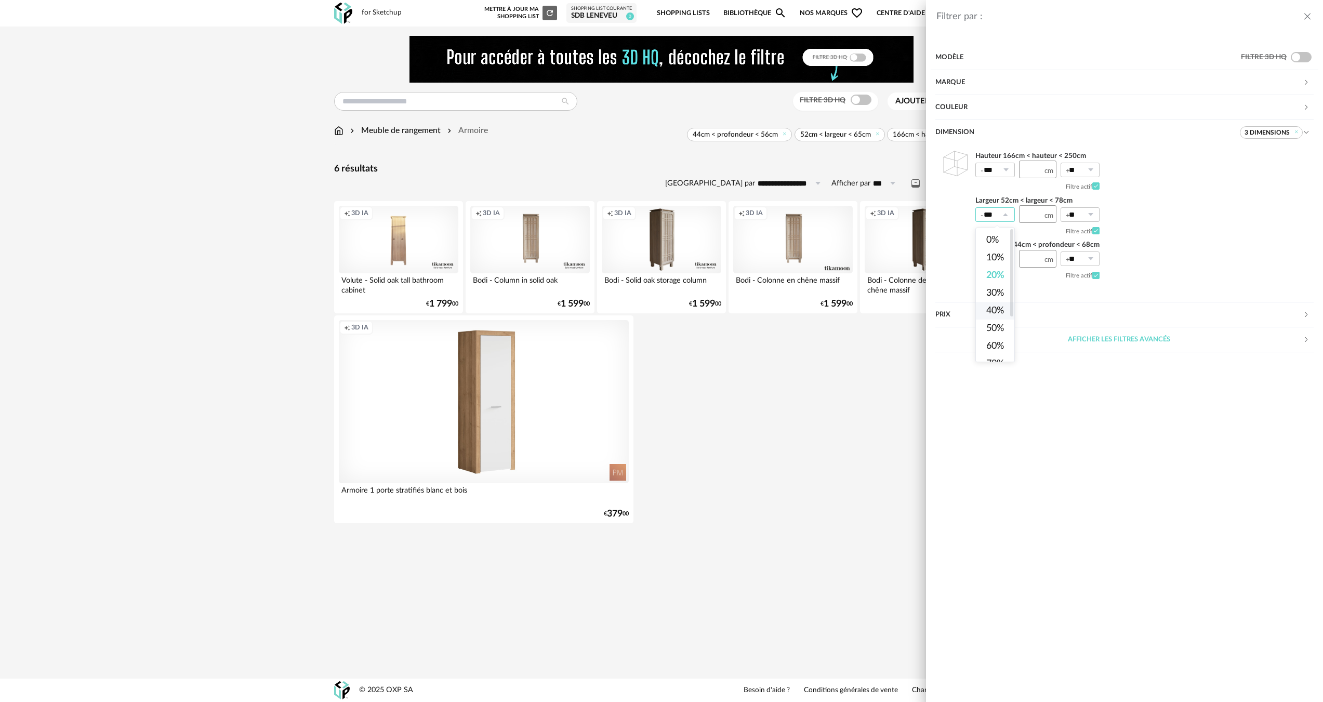
click at [997, 315] on span "40%" at bounding box center [995, 310] width 18 height 9
type input "***"
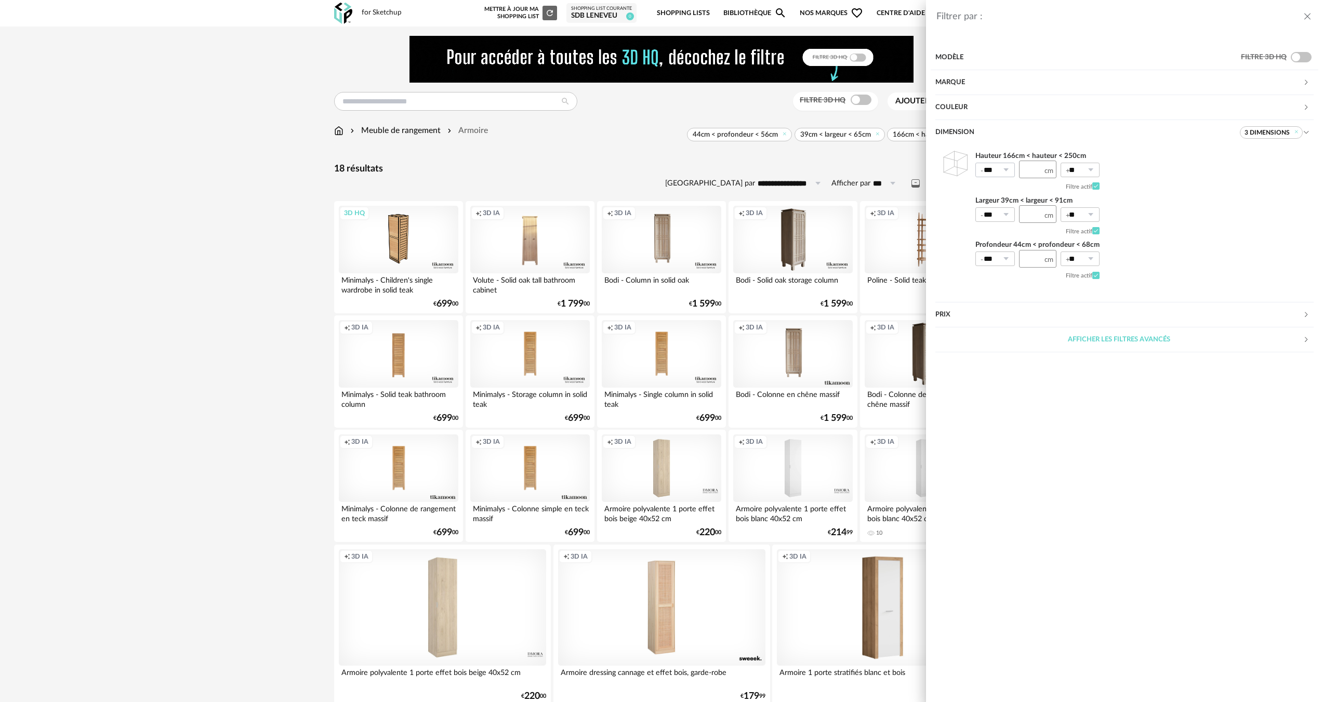
click at [1006, 175] on icon at bounding box center [1005, 170] width 13 height 15
click at [996, 261] on li "40%" at bounding box center [999, 266] width 47 height 18
type input "***"
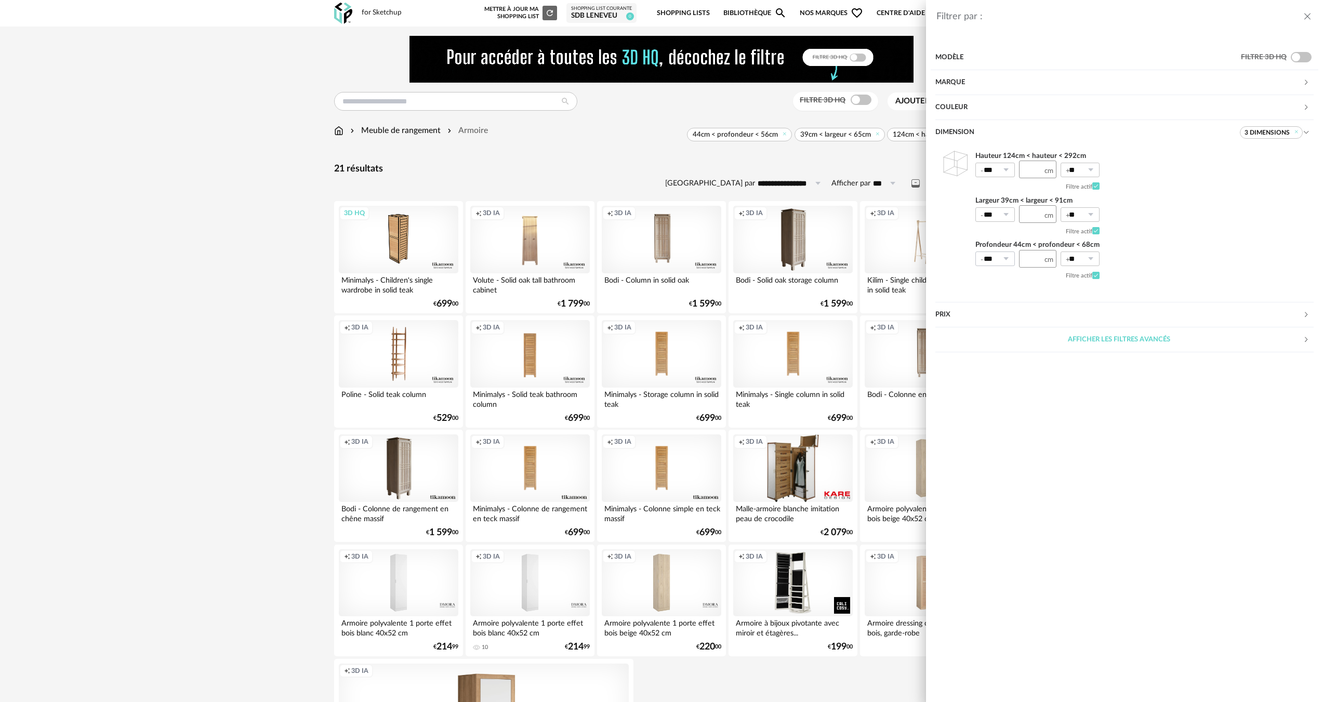
click at [1010, 262] on icon at bounding box center [1005, 259] width 13 height 15
click at [996, 350] on li "40%" at bounding box center [999, 356] width 47 height 18
type input "***"
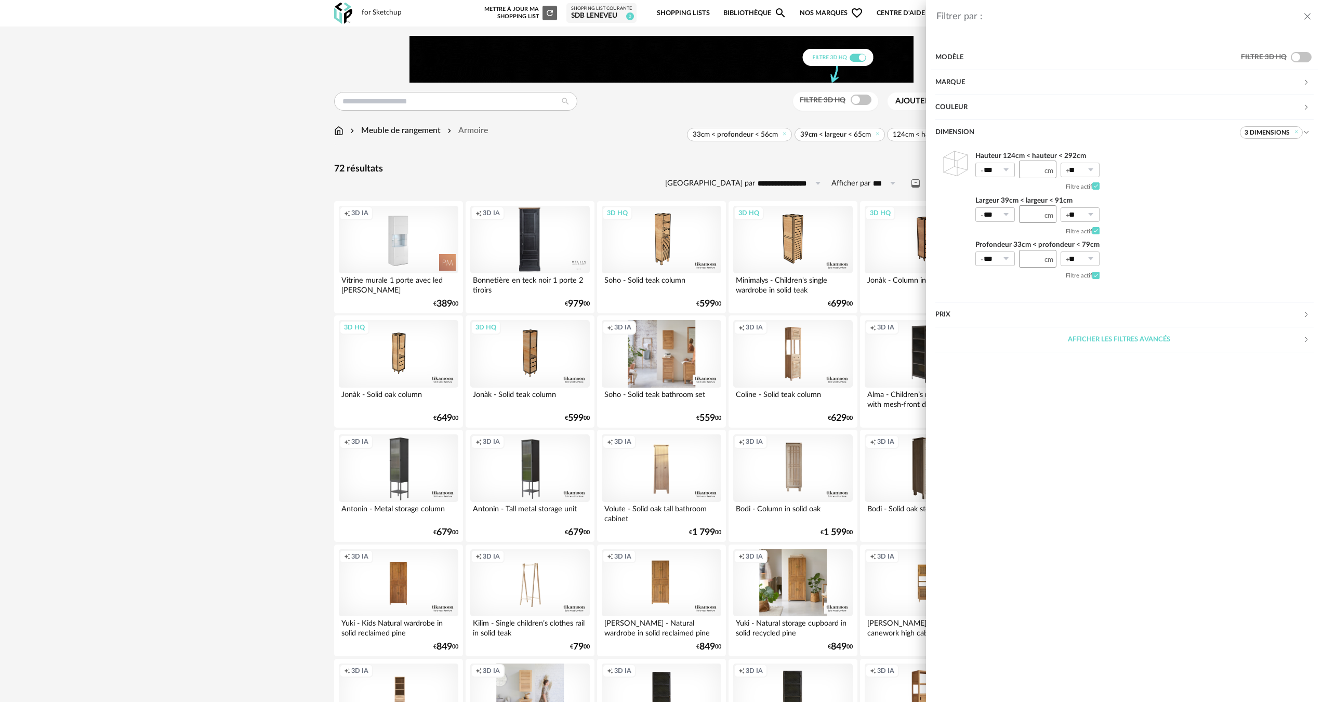
click at [211, 403] on div "Filtrer par : Modèle Filtre 3D HQ Marque &tradition 0 101 Copenhagen 0 366 Conc…" at bounding box center [661, 351] width 1323 height 702
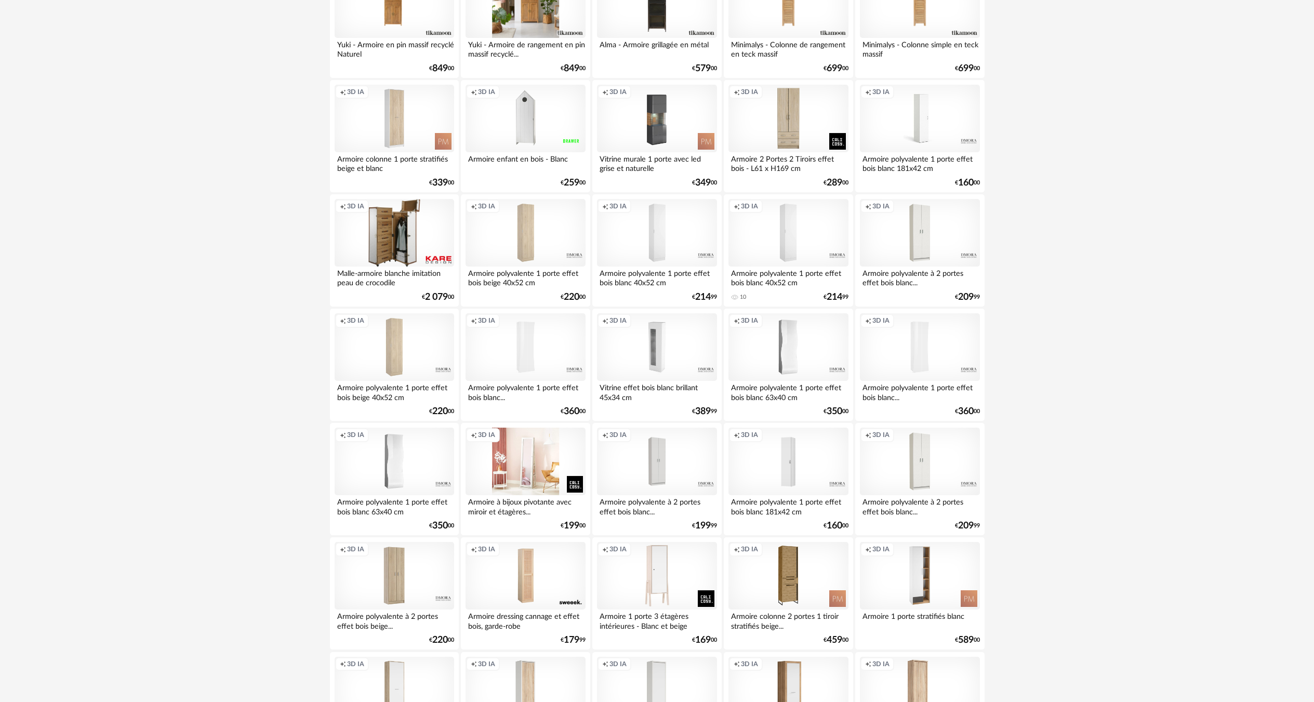
scroll to position [885, 0]
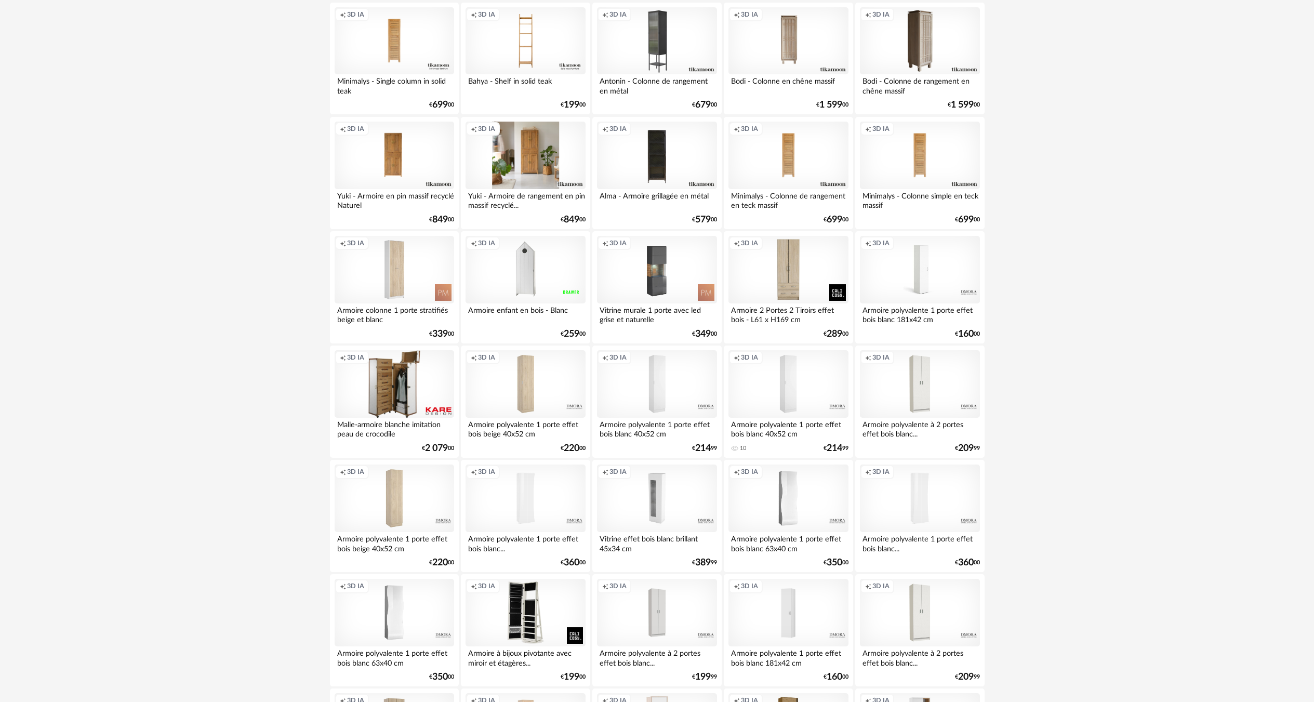
click at [164, 293] on div "Filtre 3D HQ Ajouter un filtre s Filter icon Filtrer par : Modèle Filtre 3D HQ …" at bounding box center [657, 144] width 1314 height 2005
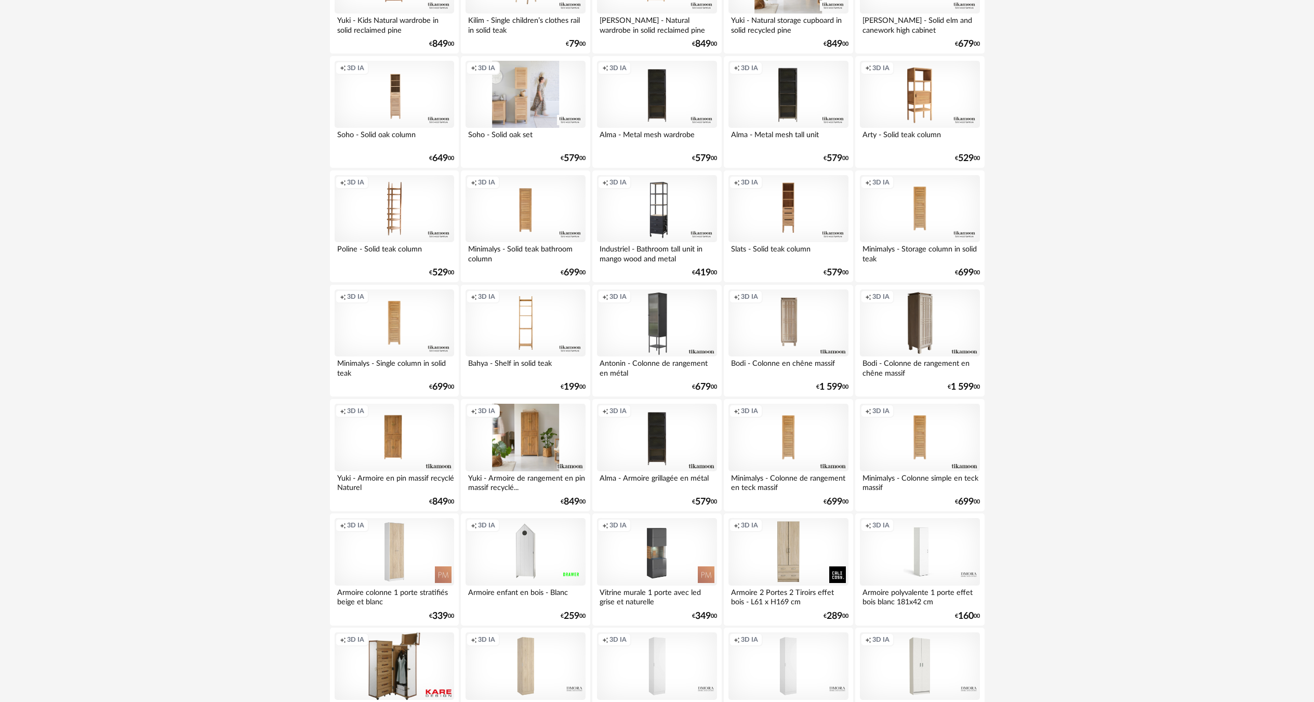
scroll to position [573, 0]
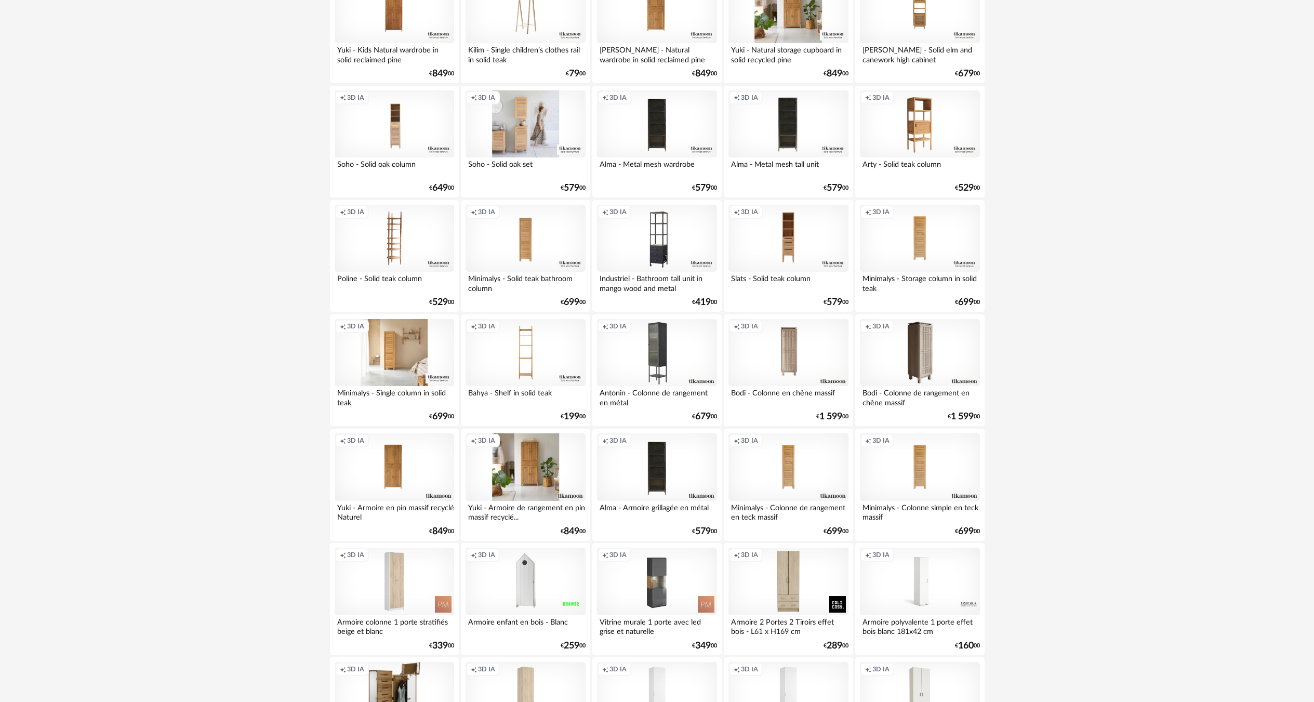
click at [387, 363] on div "Creation icon 3D IA" at bounding box center [395, 353] width 120 height 68
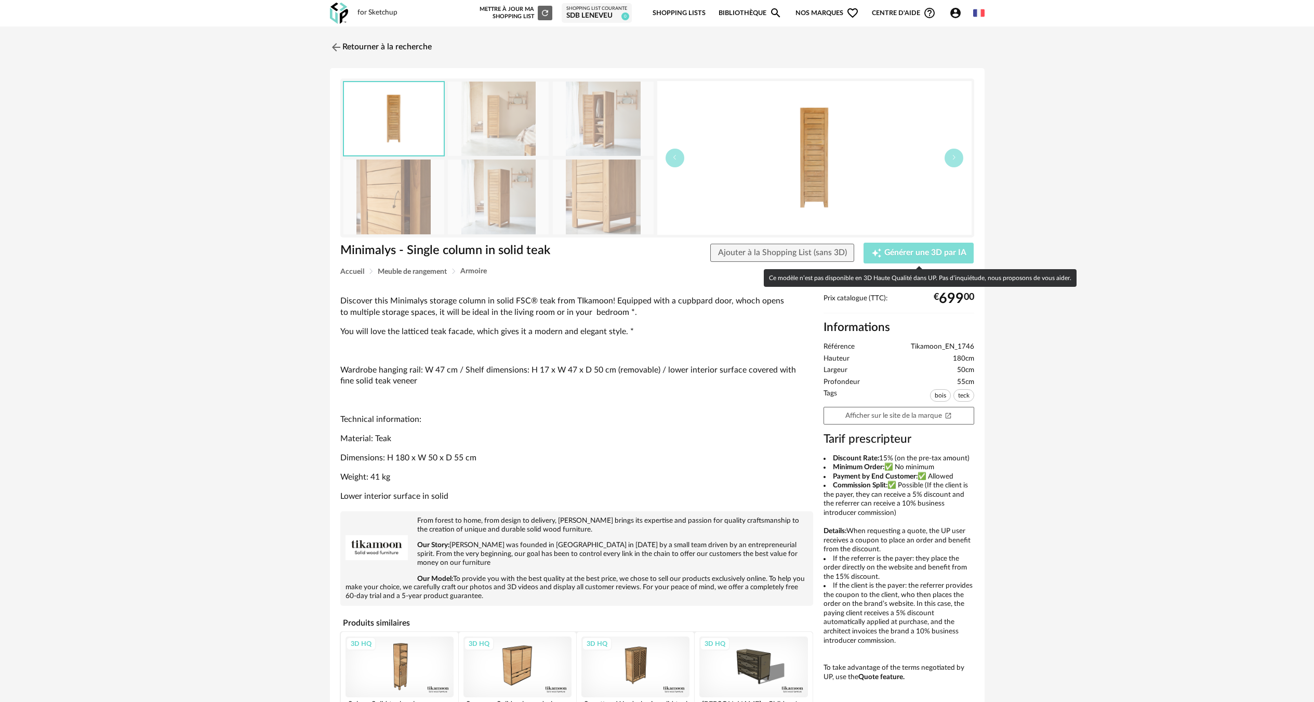
click at [884, 250] on span "Générer une 3D par IA" at bounding box center [925, 253] width 82 height 8
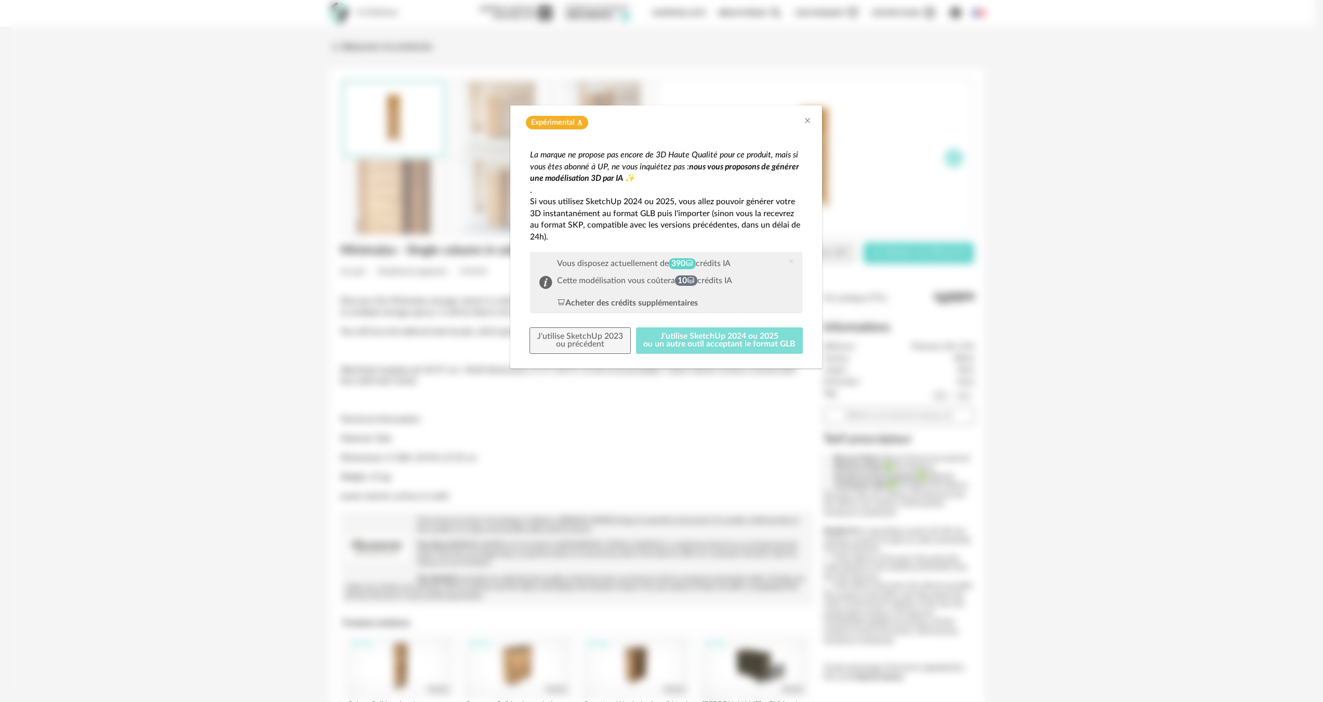
click at [650, 330] on button "J'utilise SketchUp 2024 ou 2025 ou un autre outil acceptant le format GLB" at bounding box center [719, 340] width 167 height 27
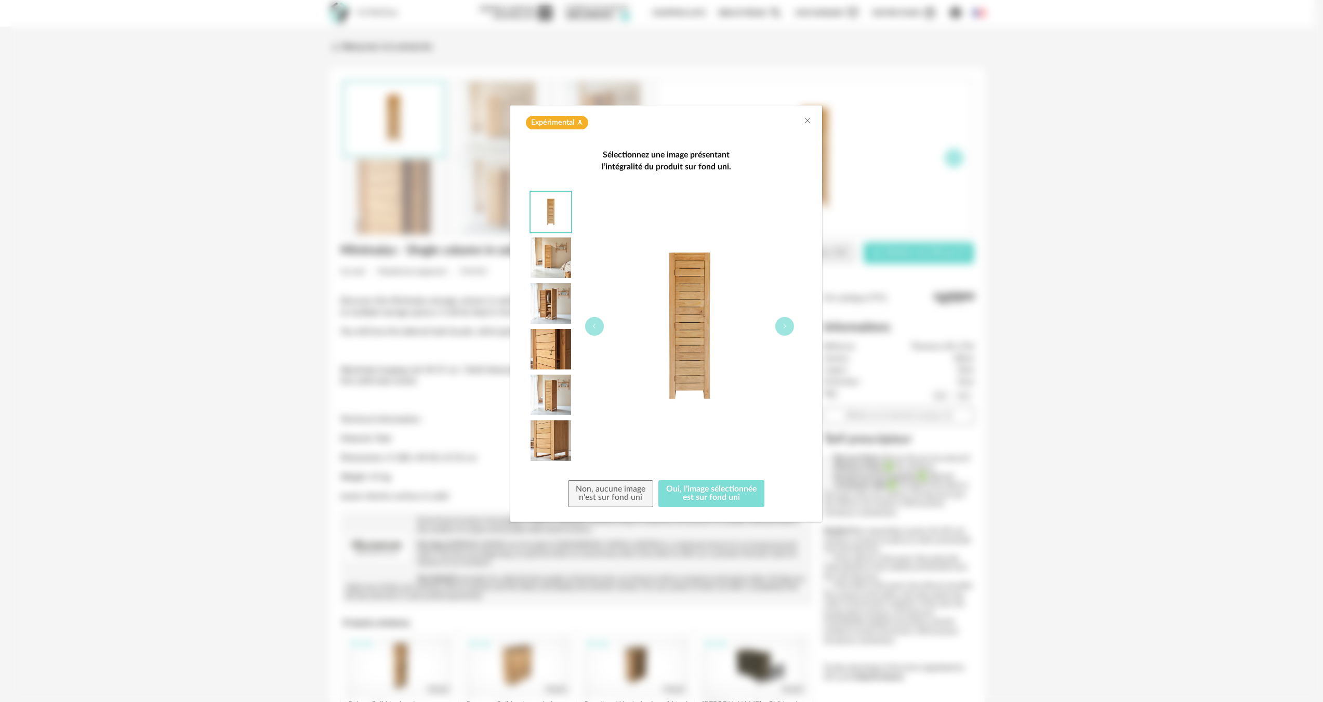
click at [707, 493] on button "Oui, l'image sélectionnée est sur fond uni" at bounding box center [711, 493] width 106 height 27
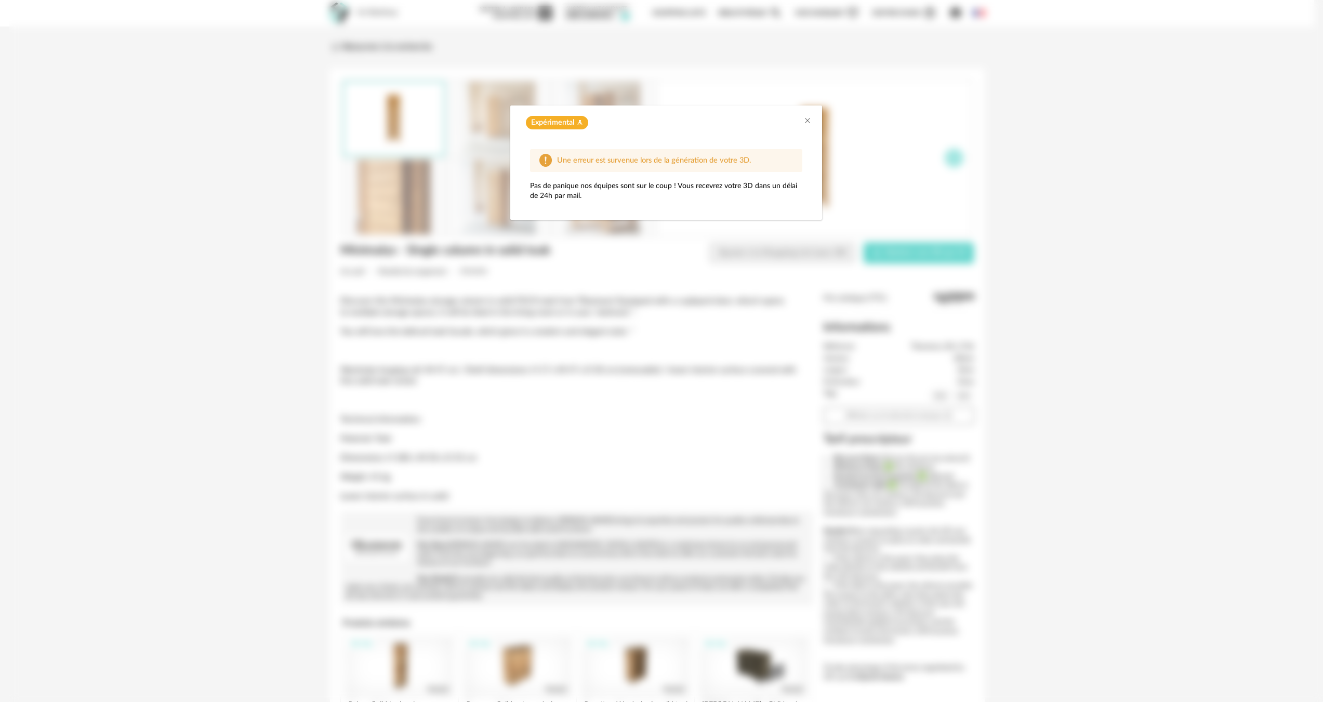
click at [812, 121] on div "Expérimental Flask icon" at bounding box center [666, 120] width 312 height 30
click at [802, 121] on div "Expérimental Flask icon" at bounding box center [666, 123] width 291 height 14
click at [813, 120] on div "Expérimental Flask icon" at bounding box center [666, 120] width 312 height 30
click at [811, 120] on icon "Close" at bounding box center [807, 120] width 8 height 8
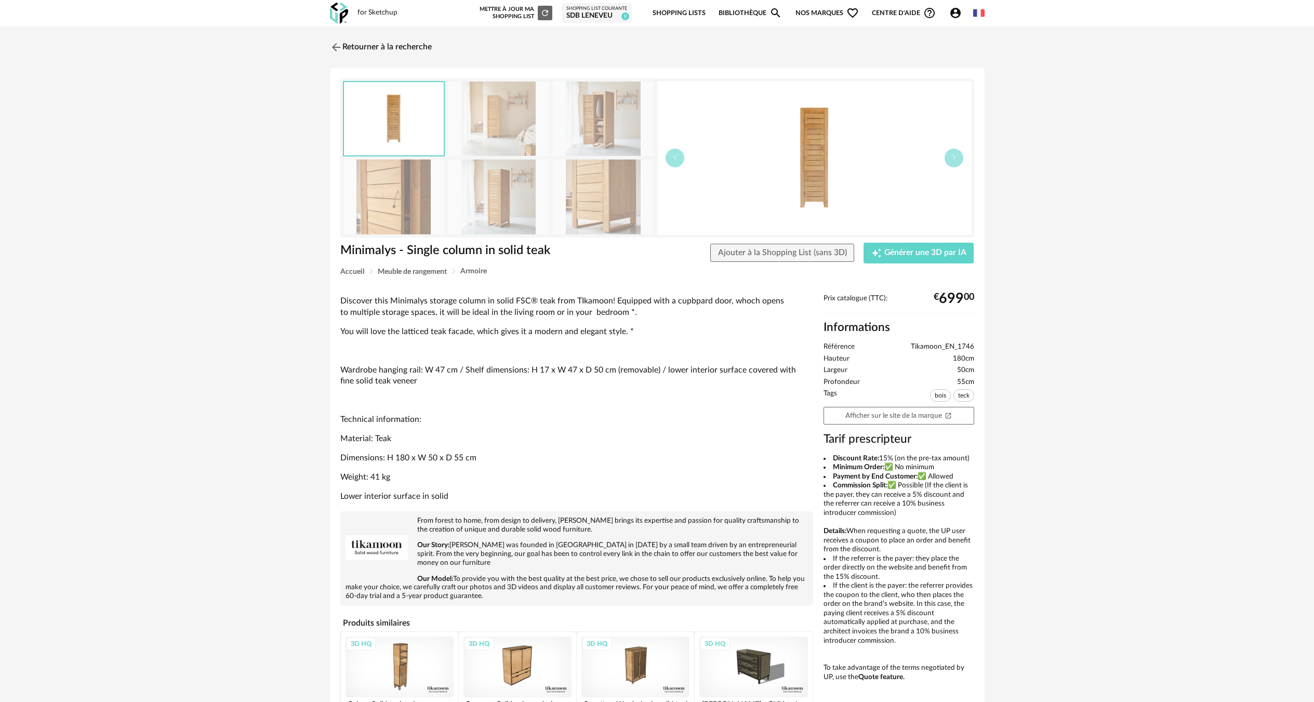
click at [280, 313] on div "Retourner à la recherche Minimalys - Single column in solid teak Minimalys - Si…" at bounding box center [657, 397] width 1314 height 740
